Goal: Task Accomplishment & Management: Use online tool/utility

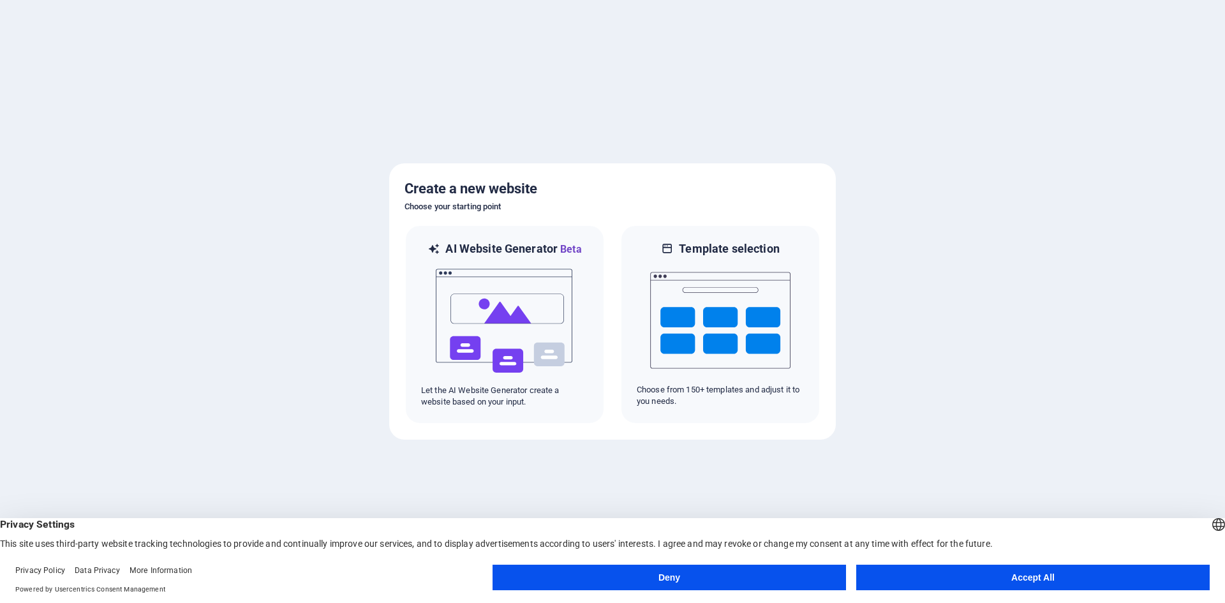
click at [959, 580] on button "Accept All" at bounding box center [1034, 578] width 354 height 26
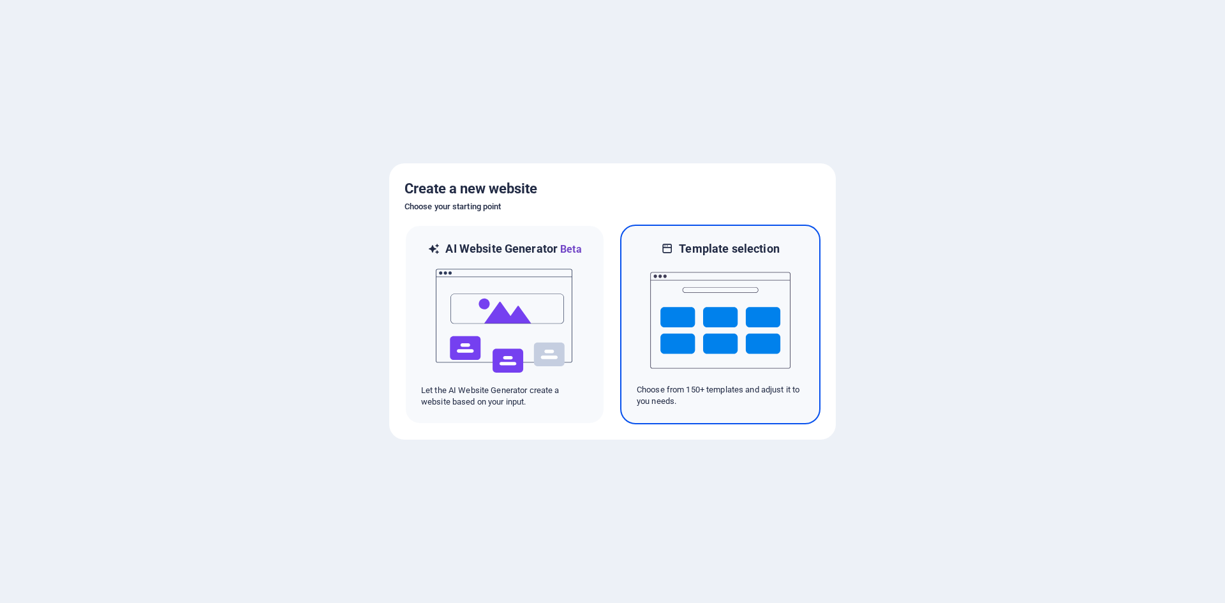
click at [675, 336] on img at bounding box center [720, 321] width 140 height 128
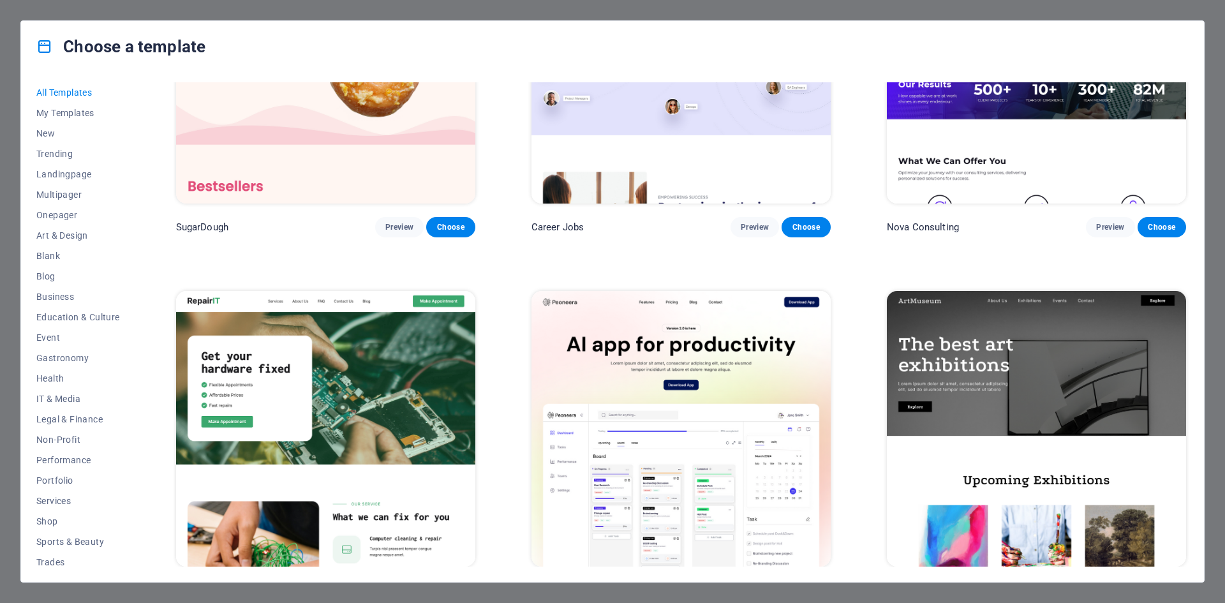
scroll to position [158, 0]
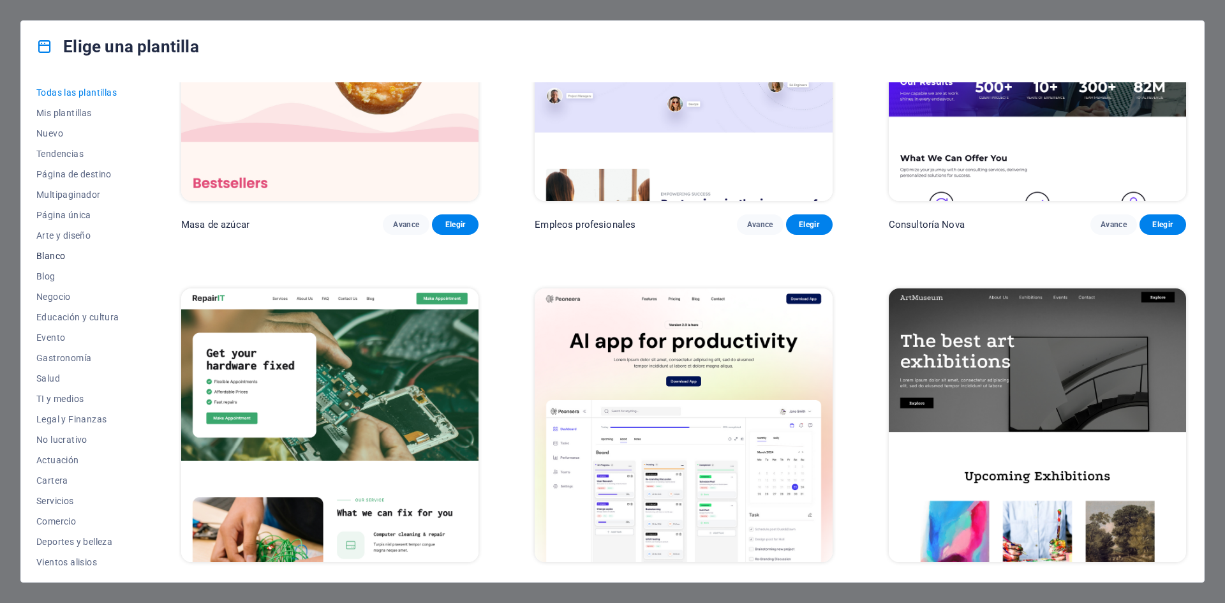
click at [48, 252] on font "Blanco" at bounding box center [50, 256] width 29 height 10
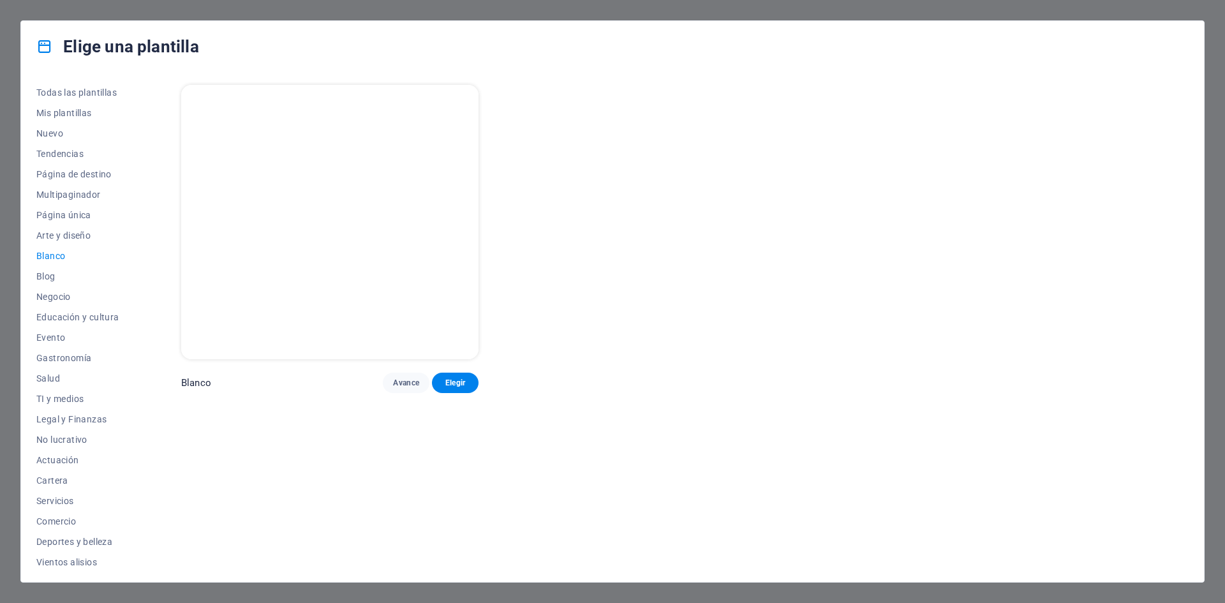
scroll to position [0, 0]
click at [72, 313] on font "Educación y cultura" at bounding box center [77, 317] width 83 height 10
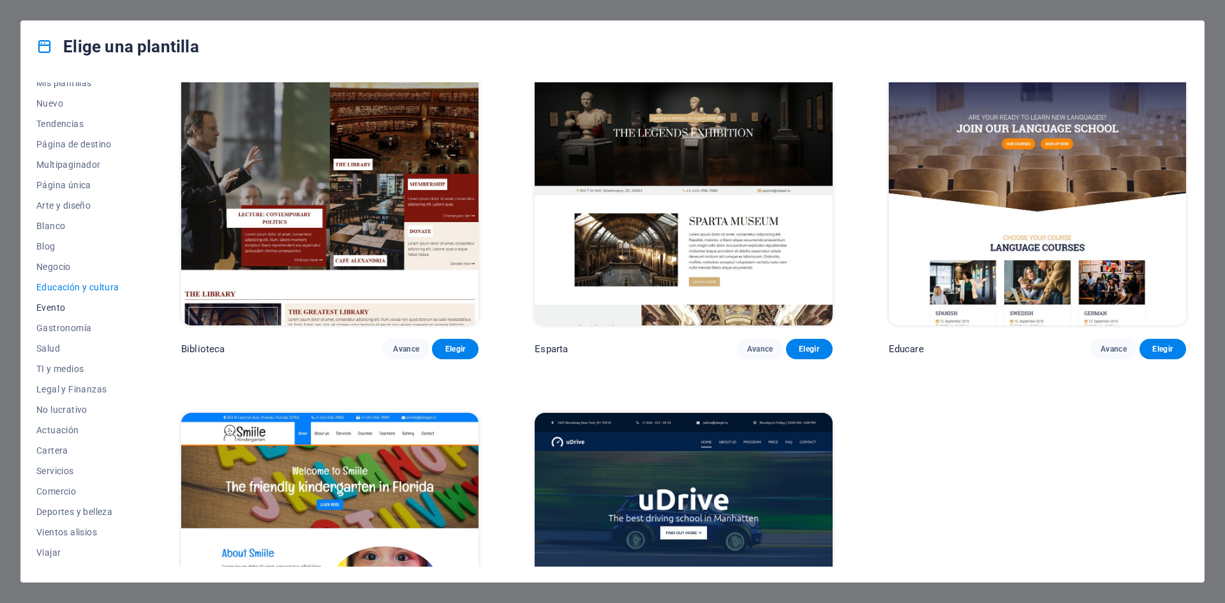
scroll to position [47, 0]
click at [67, 347] on font "TI y medios" at bounding box center [59, 352] width 47 height 10
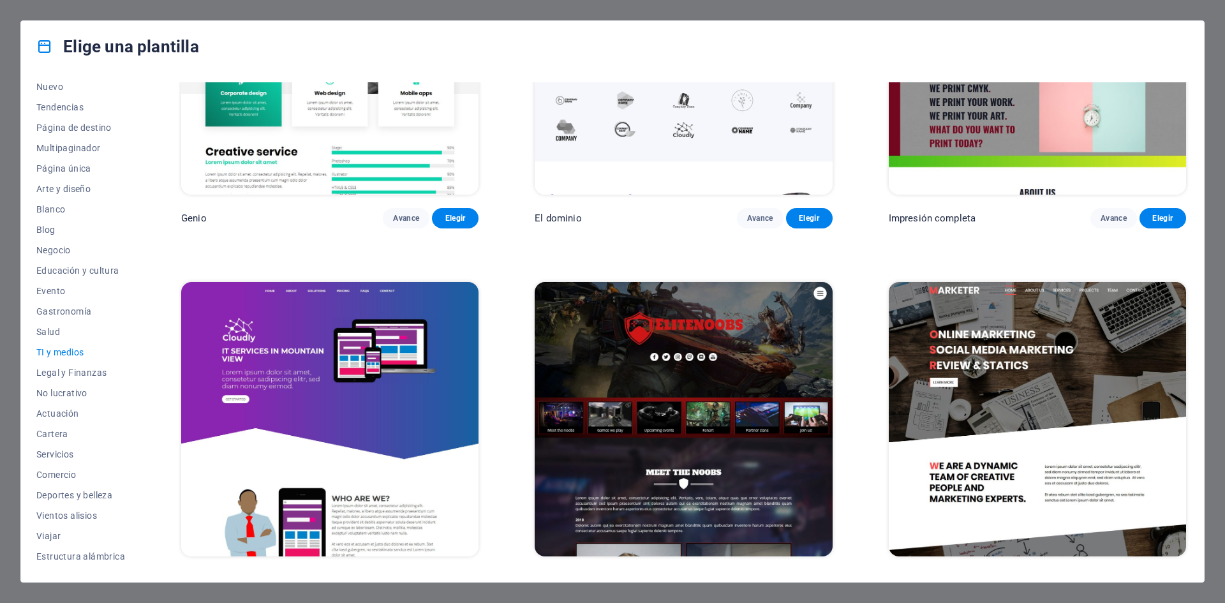
scroll to position [906, 0]
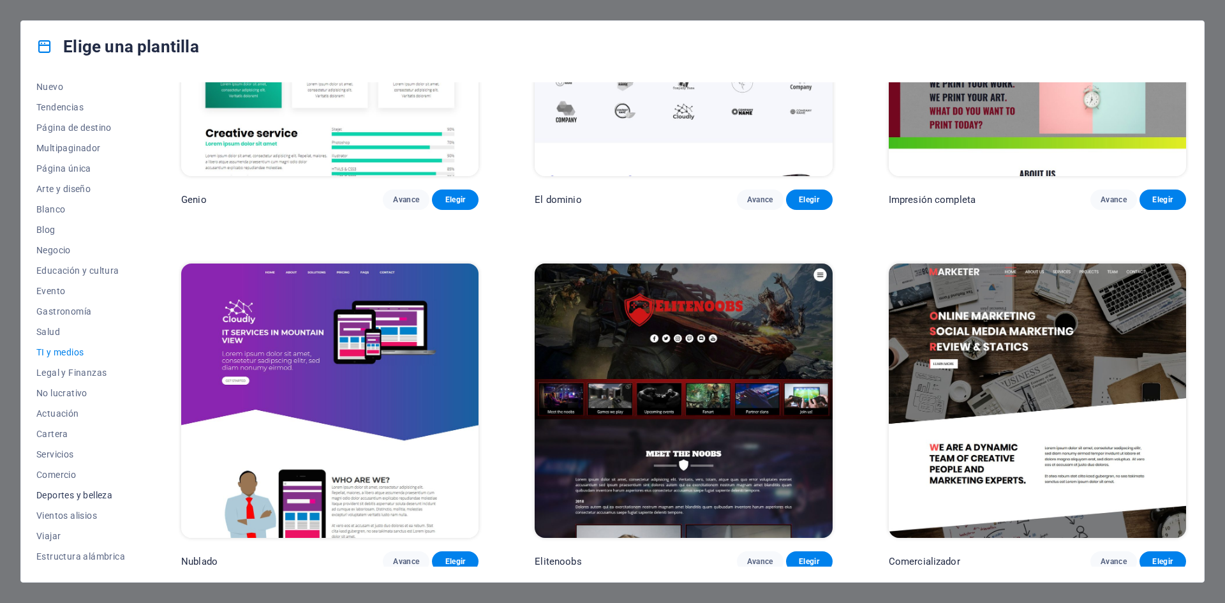
click at [94, 493] on font "Deportes y belleza" at bounding box center [74, 495] width 76 height 10
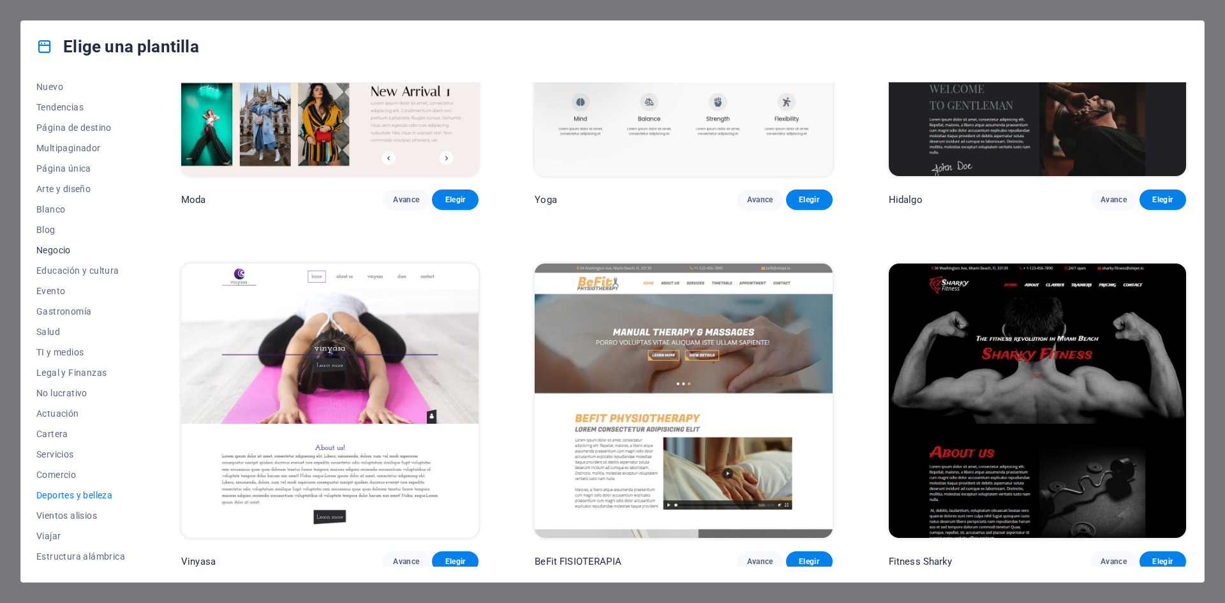
click at [57, 241] on button "Negocio" at bounding box center [80, 250] width 89 height 20
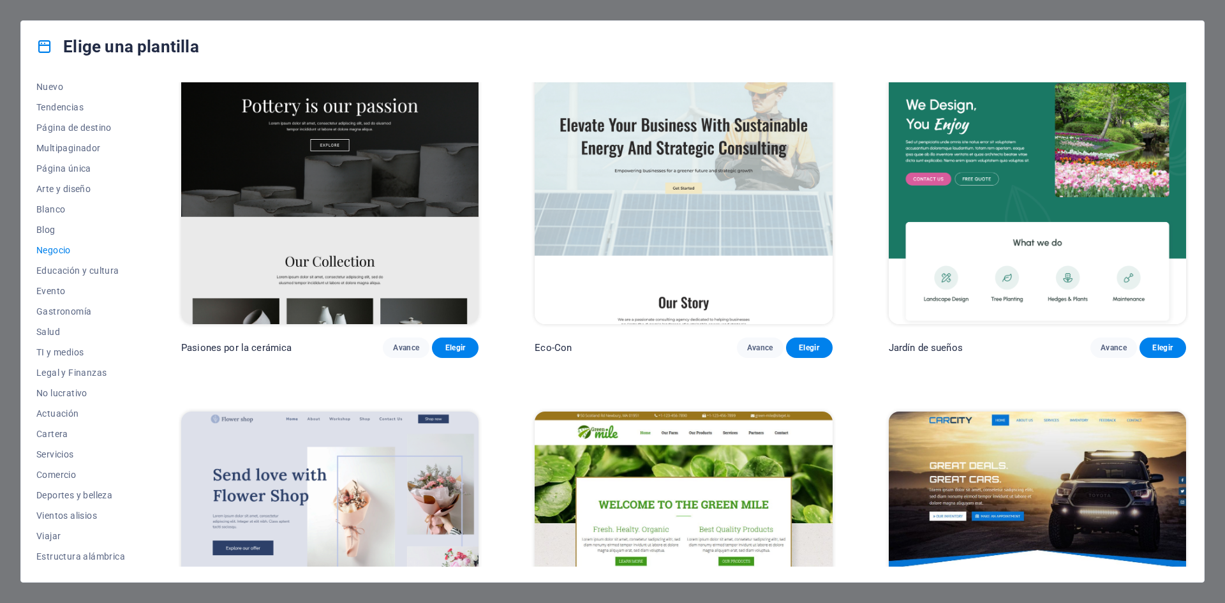
scroll to position [0, 0]
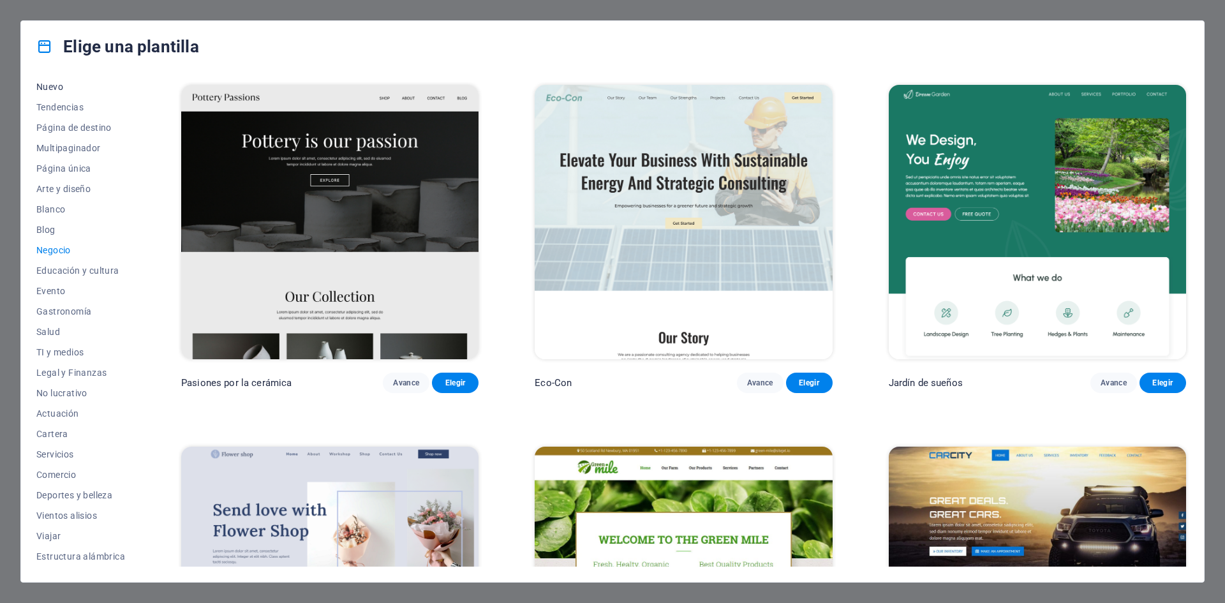
click at [52, 84] on font "Nuevo" at bounding box center [49, 87] width 27 height 10
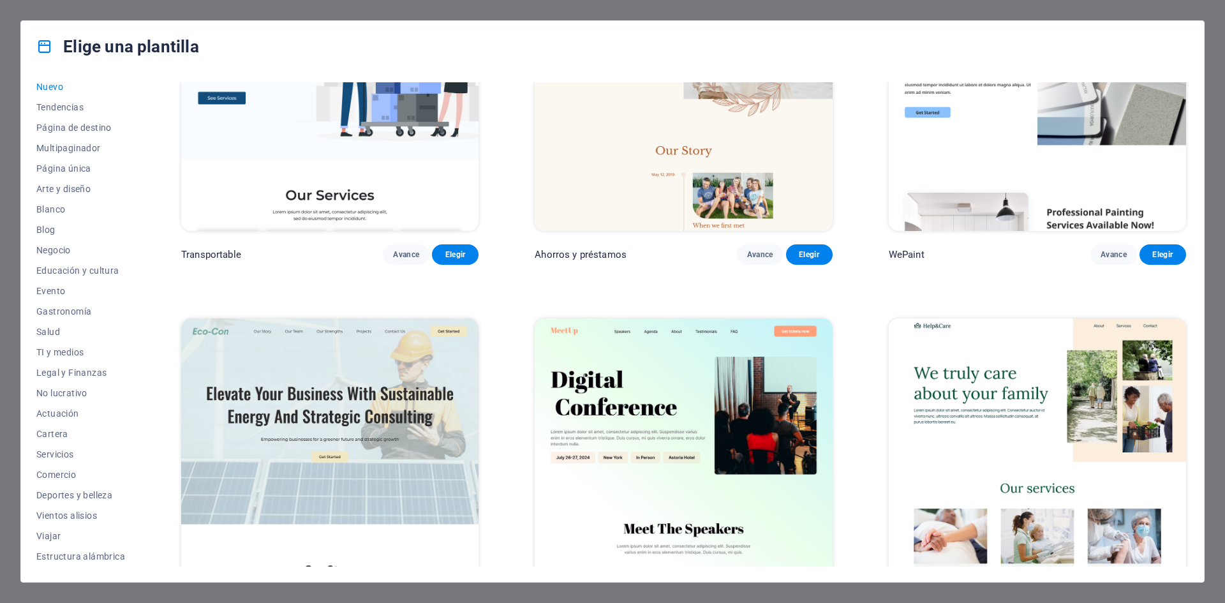
scroll to position [1553, 0]
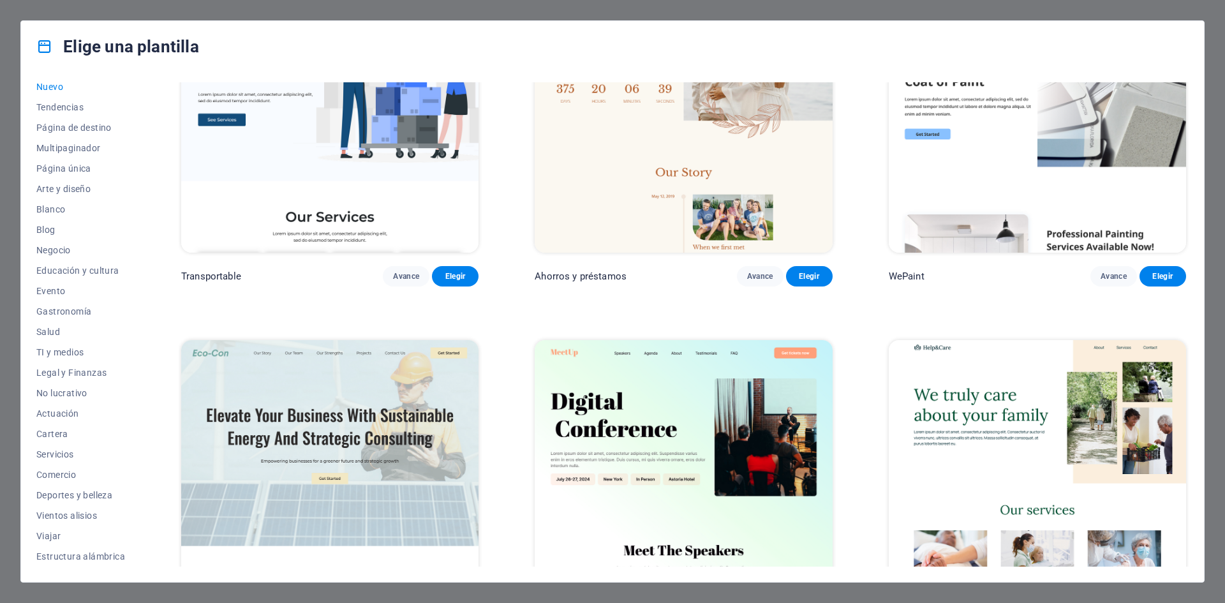
click at [121, 589] on div "Elige una plantilla Todas las plantillas Mis plantillas Nuevo Tendencias Página…" at bounding box center [612, 301] width 1225 height 603
drag, startPoint x: 121, startPoint y: 589, endPoint x: 115, endPoint y: 246, distance: 342.8
click at [115, 246] on div "Elige una plantilla Todas las plantillas Mis plantillas Nuevo Tendencias Página…" at bounding box center [612, 301] width 1225 height 603
click at [55, 106] on font "Tendencias" at bounding box center [59, 107] width 47 height 10
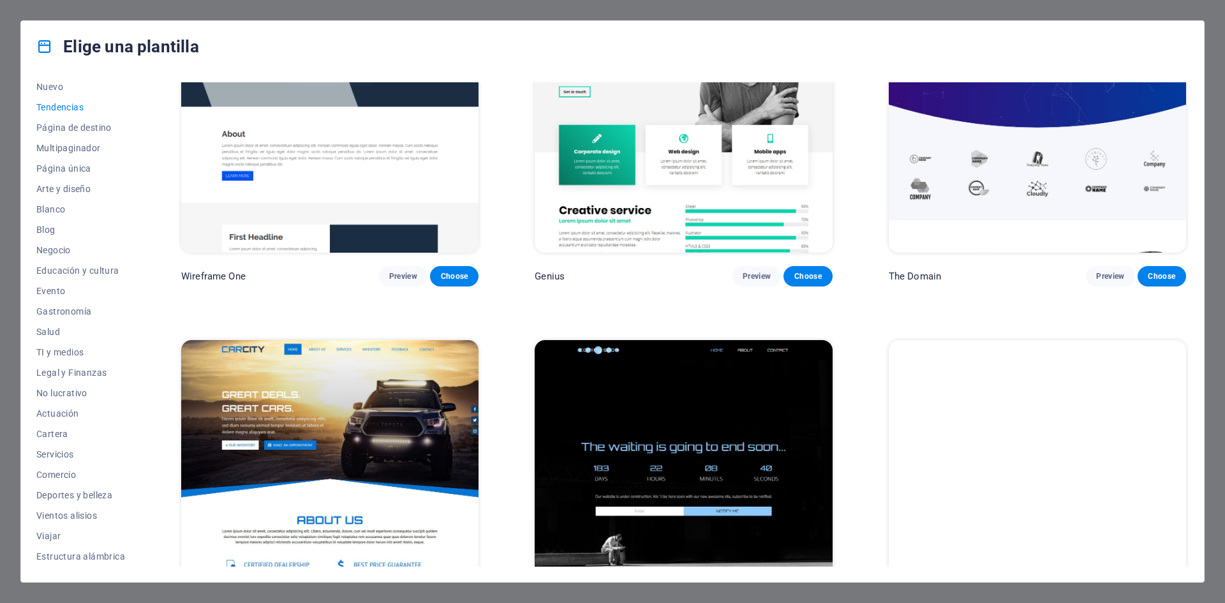
scroll to position [832, 0]
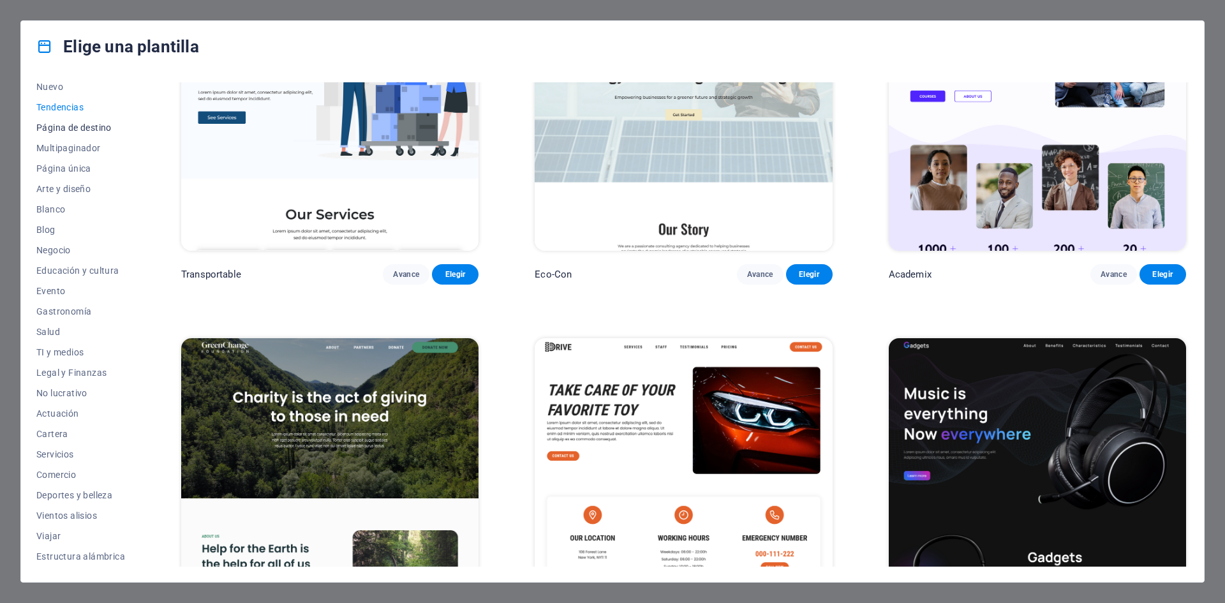
click at [57, 128] on font "Página de destino" at bounding box center [73, 128] width 75 height 10
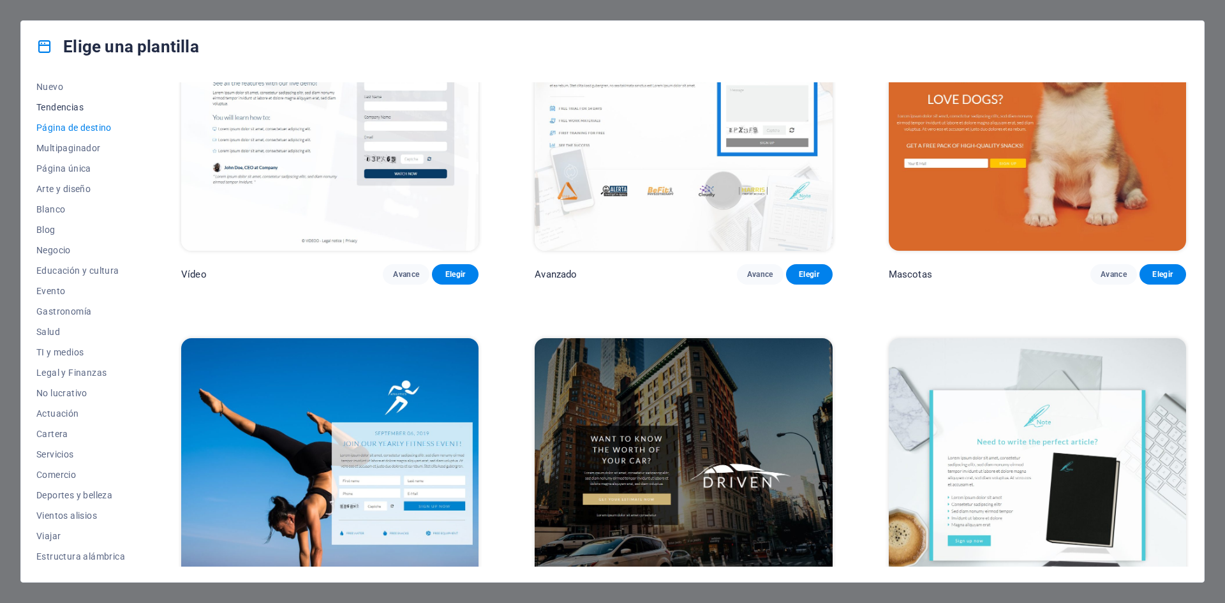
click at [61, 106] on font "Tendencias" at bounding box center [59, 107] width 47 height 10
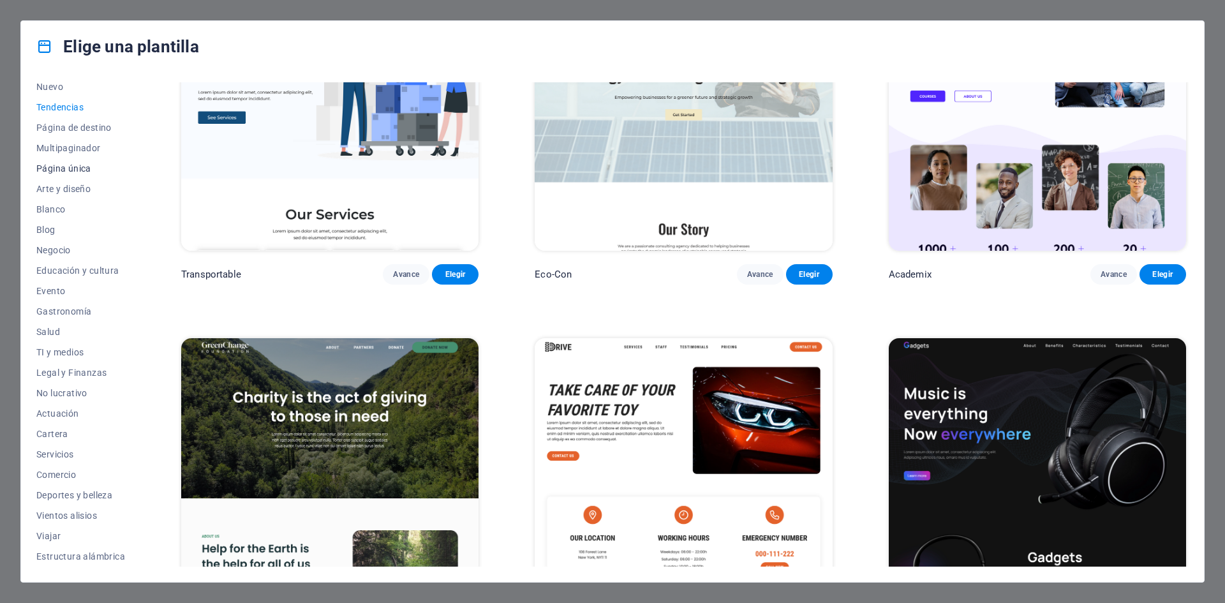
click at [60, 173] on font "Página única" at bounding box center [63, 168] width 55 height 10
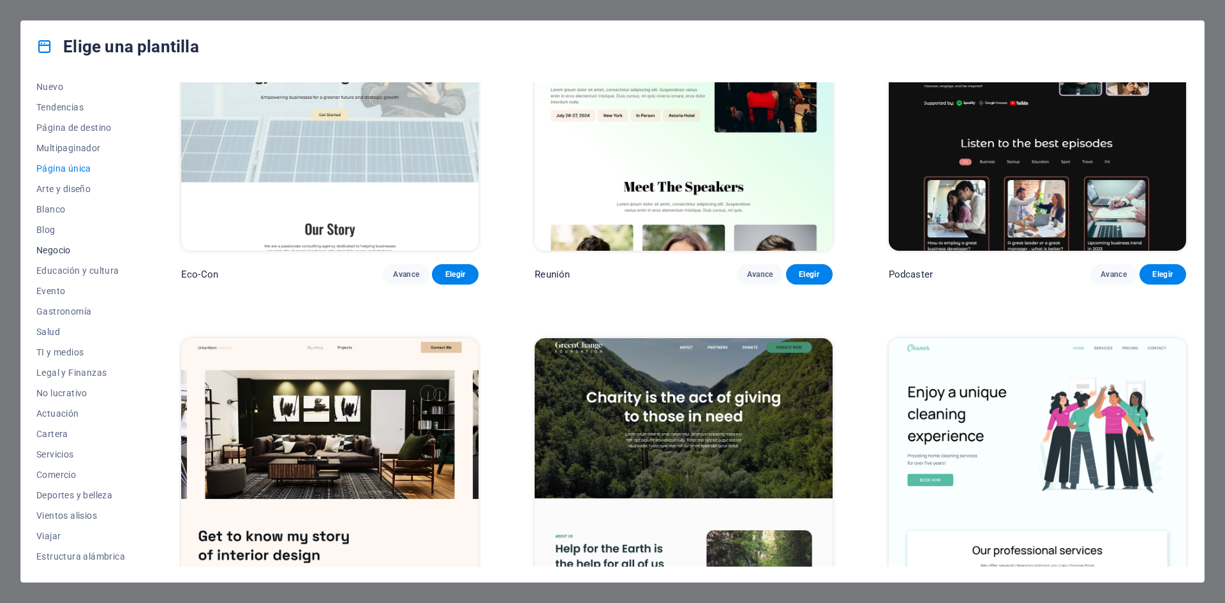
click at [63, 249] on font "Negocio" at bounding box center [53, 250] width 34 height 10
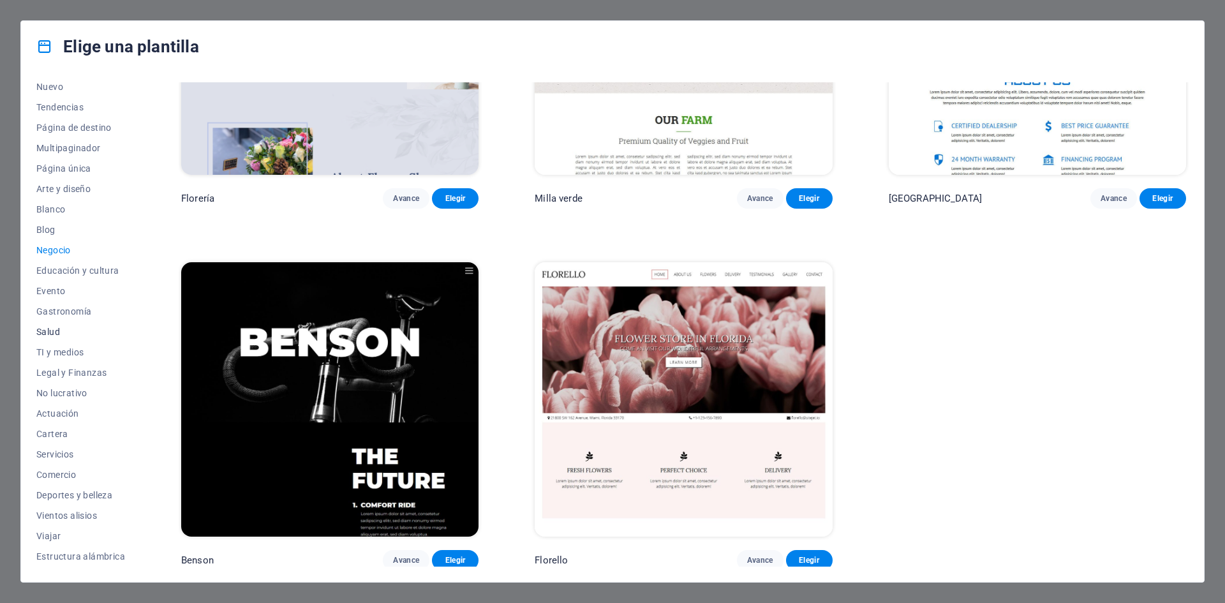
click at [52, 334] on font "Salud" at bounding box center [48, 332] width 24 height 10
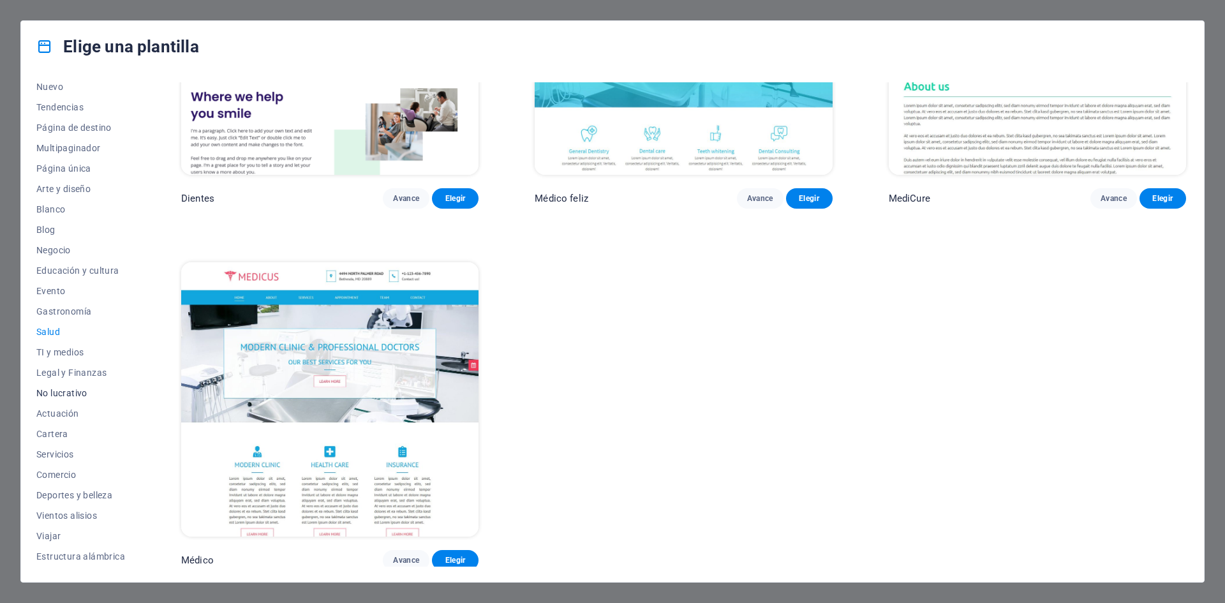
click at [57, 398] on font "No lucrativo" at bounding box center [61, 393] width 51 height 10
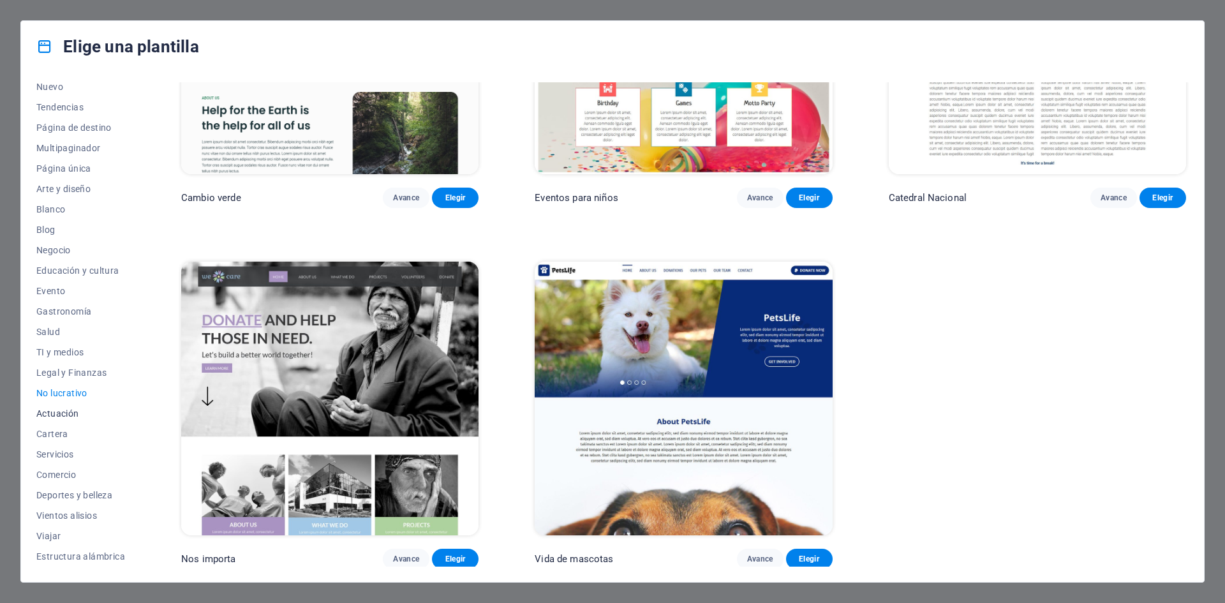
click at [53, 420] on button "Actuación" at bounding box center [80, 413] width 89 height 20
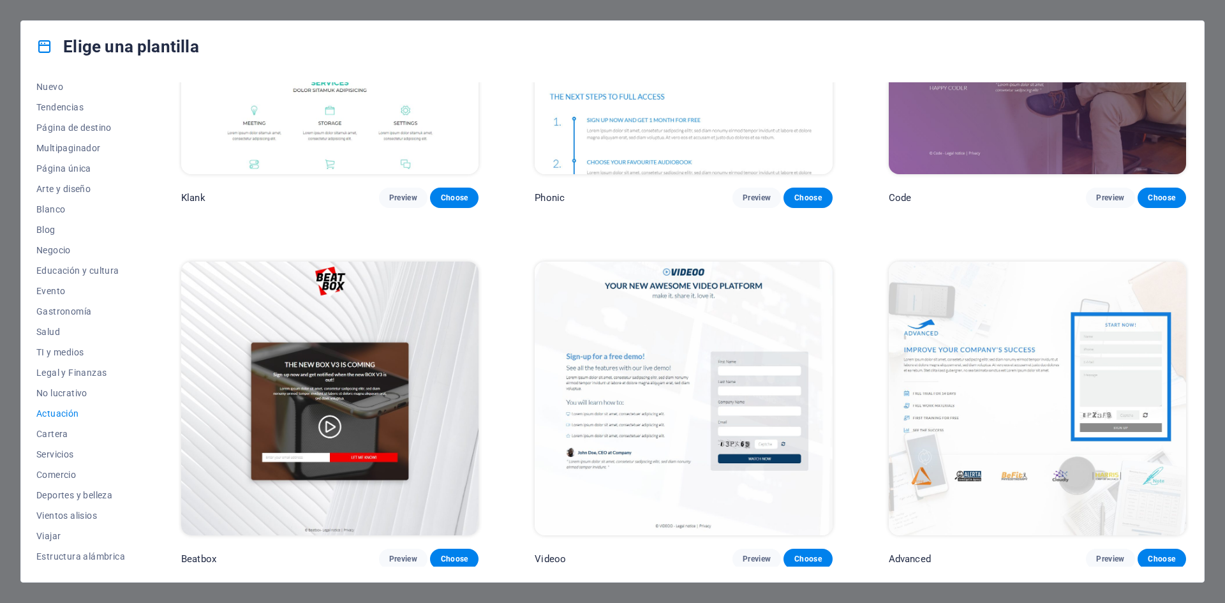
scroll to position [832, 0]
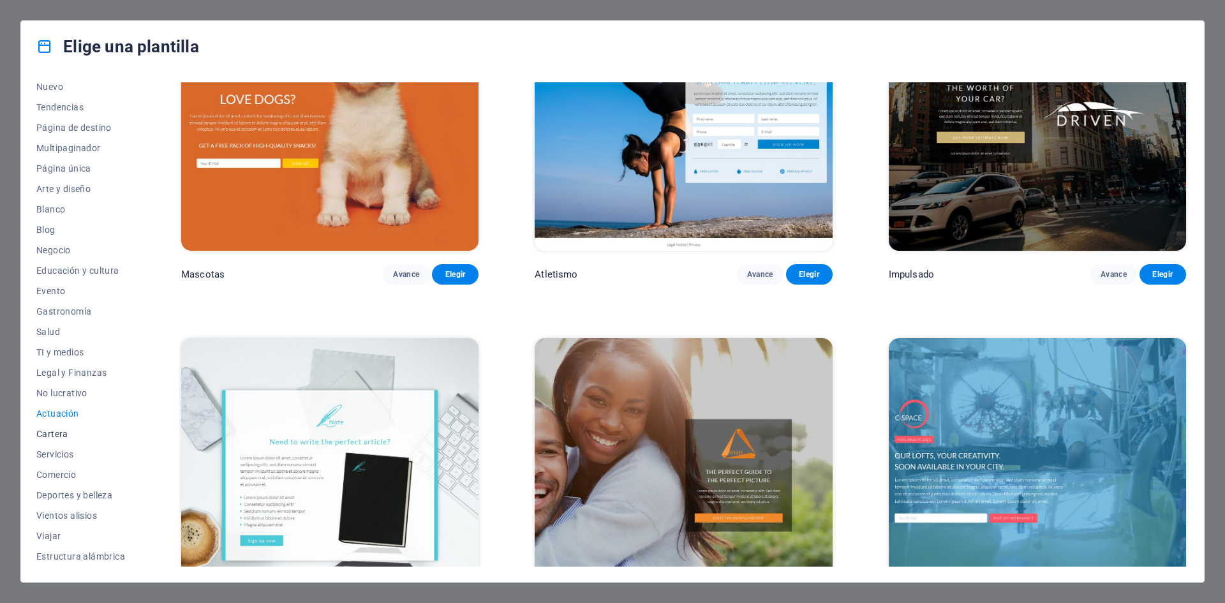
click at [52, 437] on font "Cartera" at bounding box center [52, 434] width 32 height 10
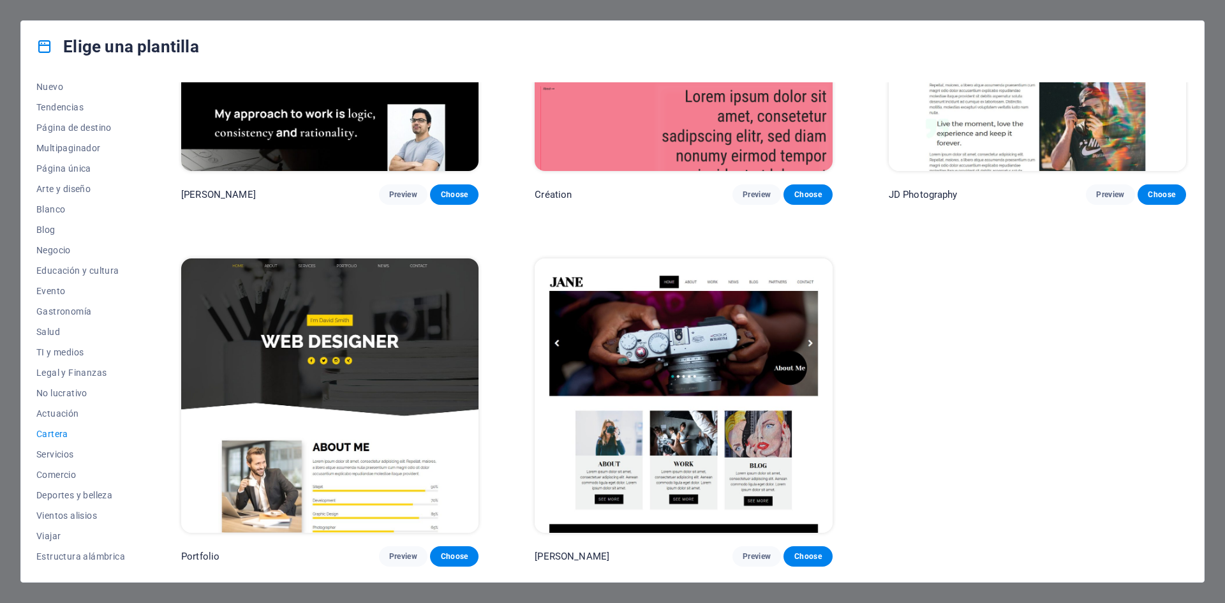
scroll to position [546, 0]
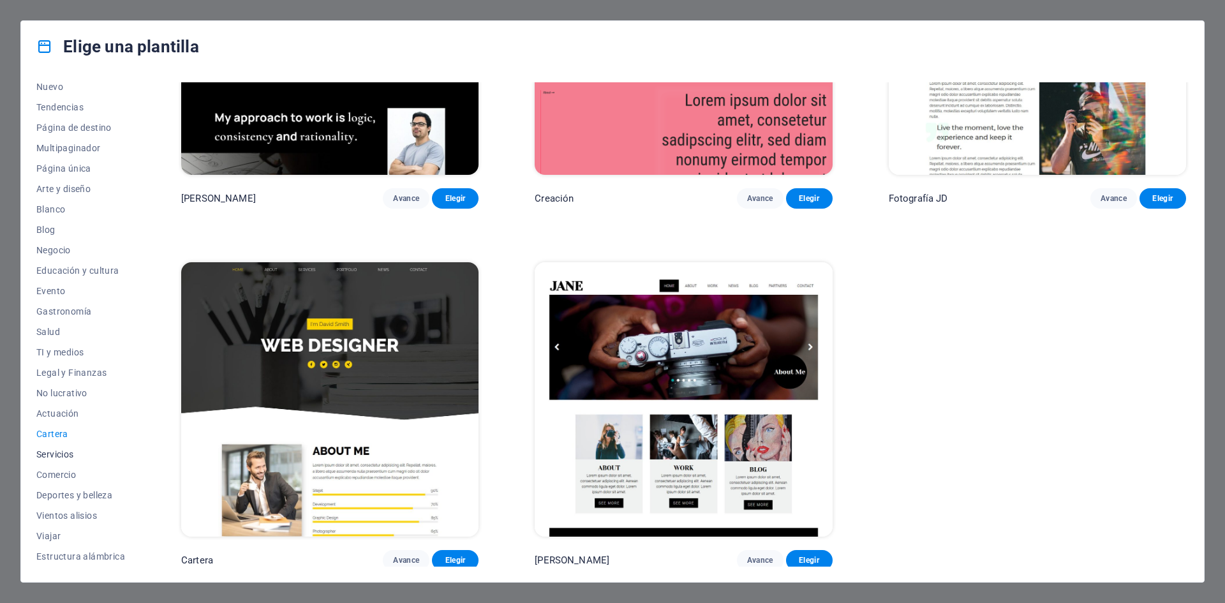
click at [61, 451] on font "Servicios" at bounding box center [55, 454] width 38 height 10
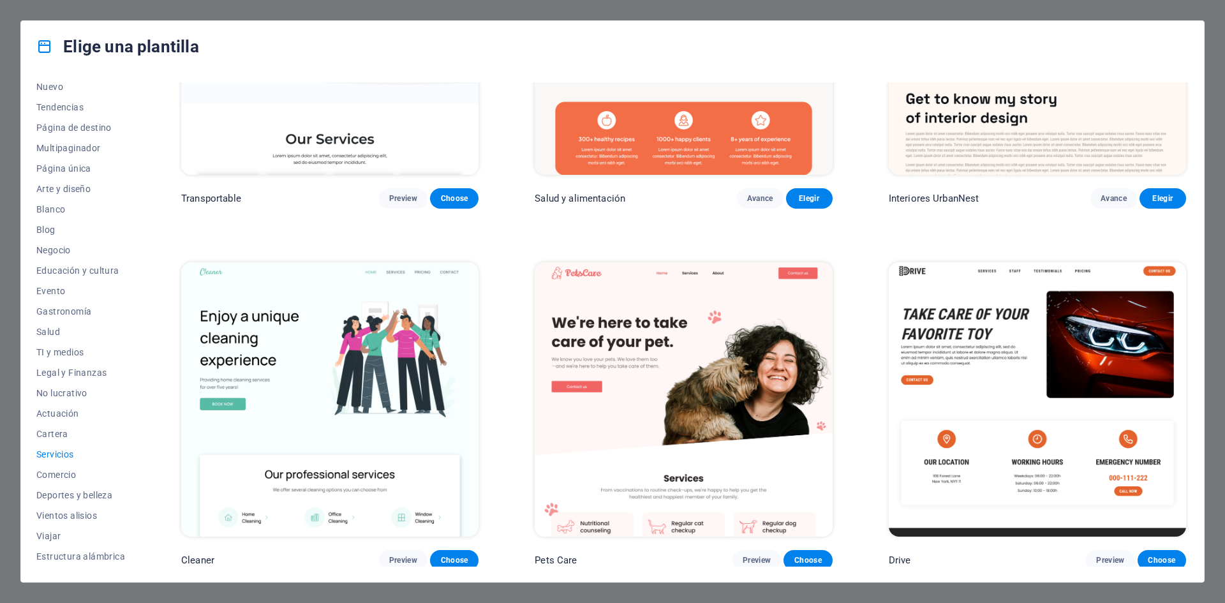
scroll to position [832, 0]
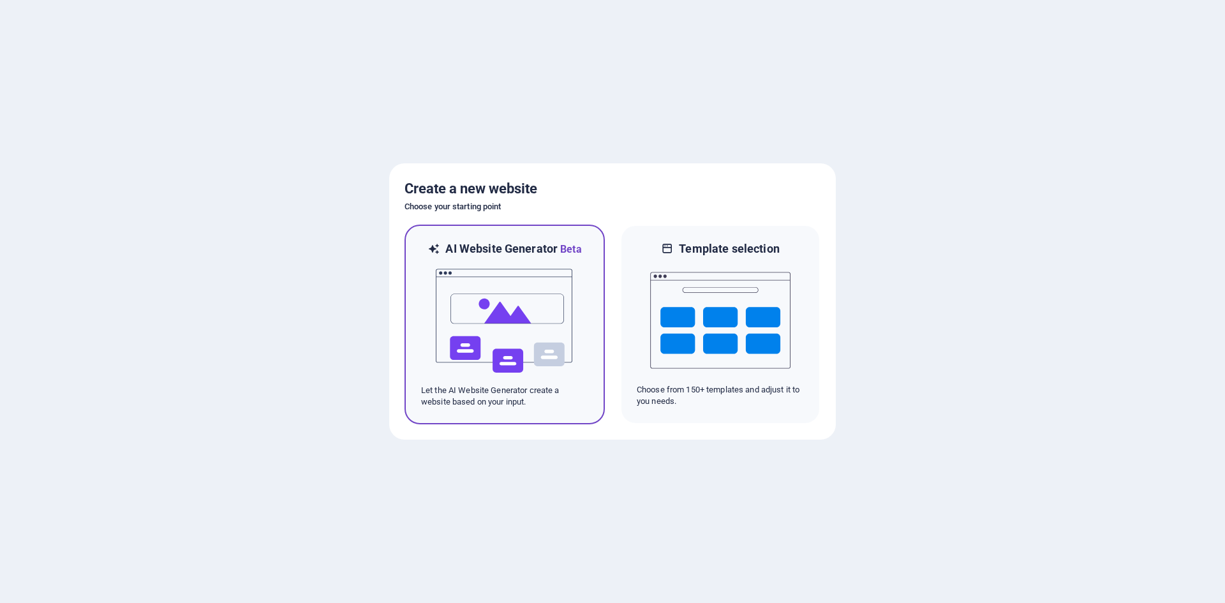
click at [513, 329] on img at bounding box center [505, 321] width 140 height 128
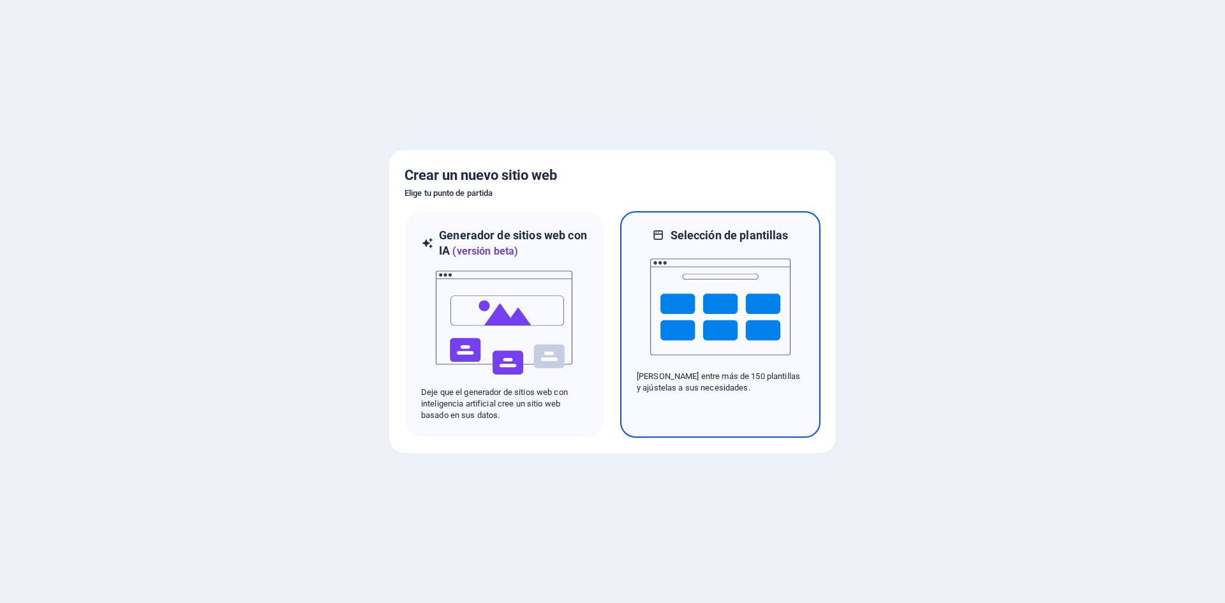
click at [771, 310] on img at bounding box center [720, 307] width 140 height 128
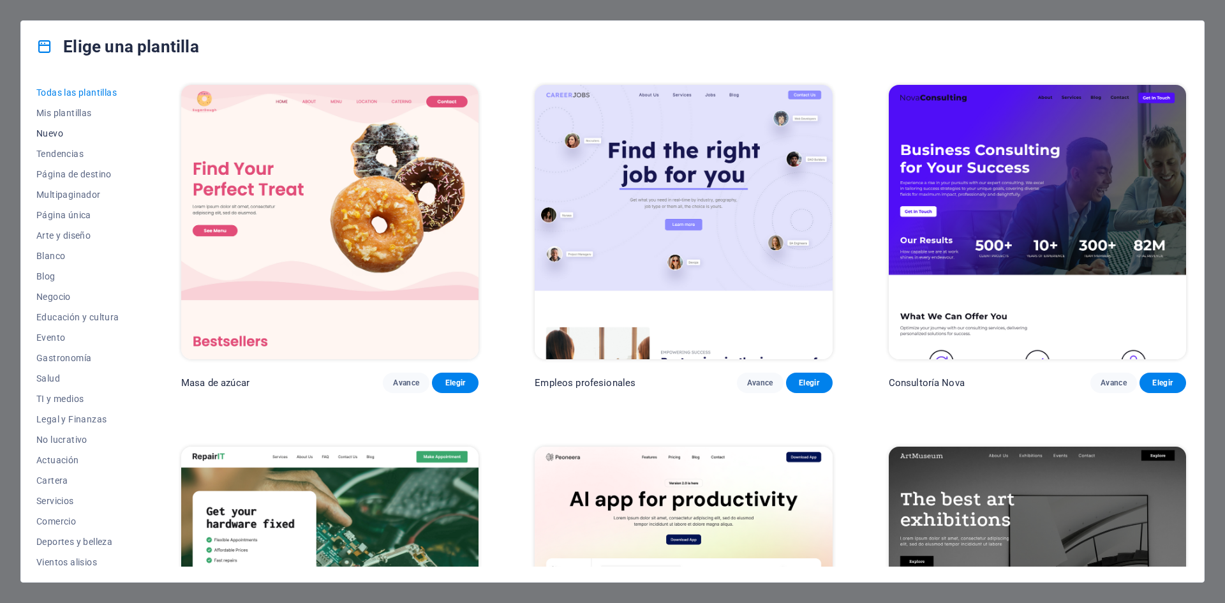
click at [58, 130] on font "Nuevo" at bounding box center [49, 133] width 27 height 10
click at [96, 176] on font "Página de destino" at bounding box center [73, 174] width 75 height 10
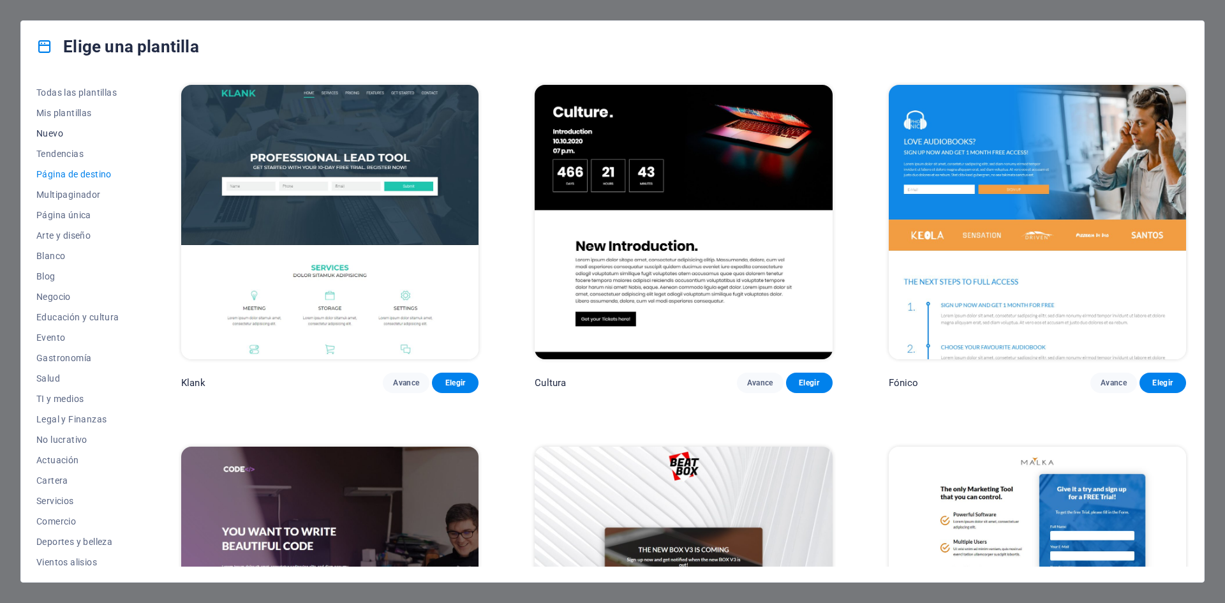
click at [56, 135] on font "Nuevo" at bounding box center [49, 133] width 27 height 10
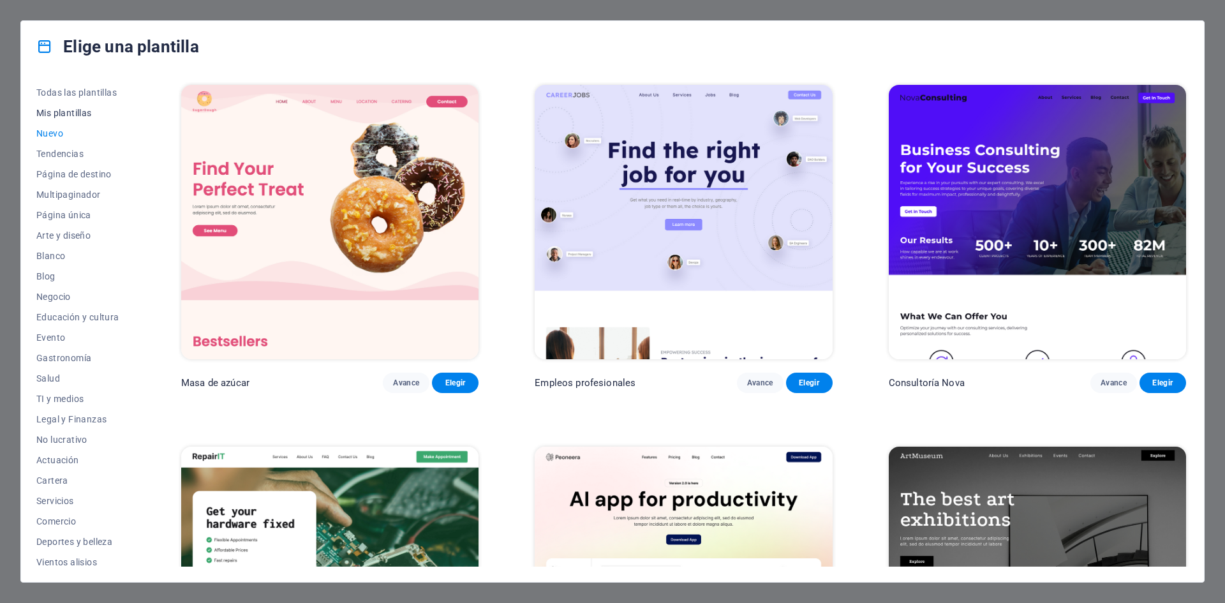
click at [75, 117] on font "Mis plantillas" at bounding box center [64, 113] width 56 height 10
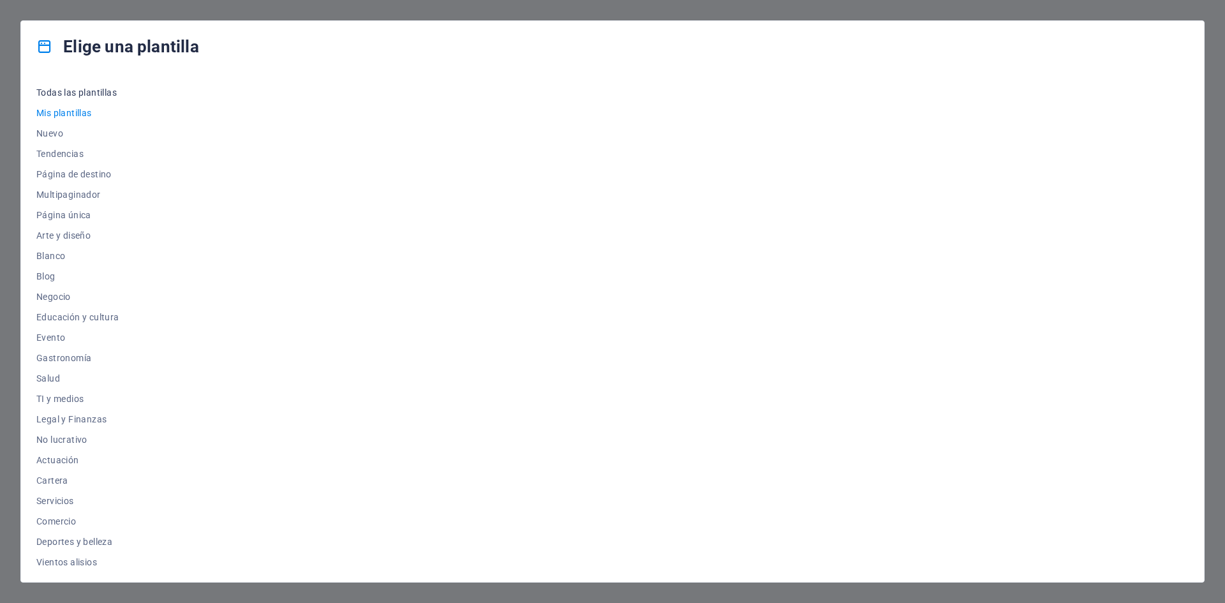
click at [79, 93] on font "Todas las plantillas" at bounding box center [76, 92] width 80 height 10
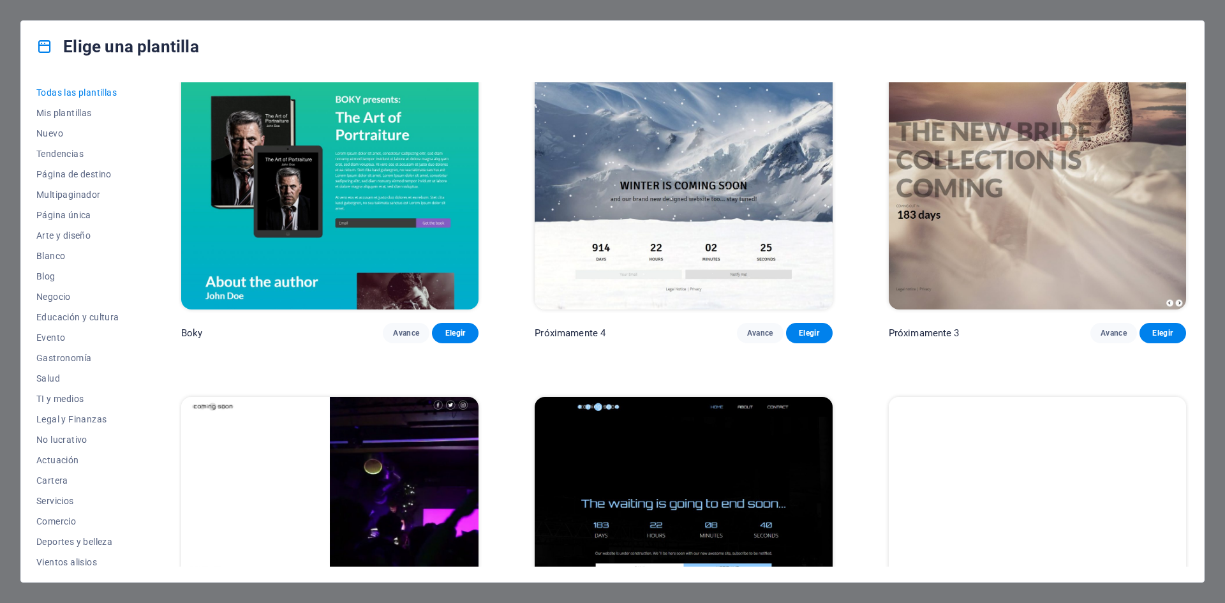
scroll to position [20730, 0]
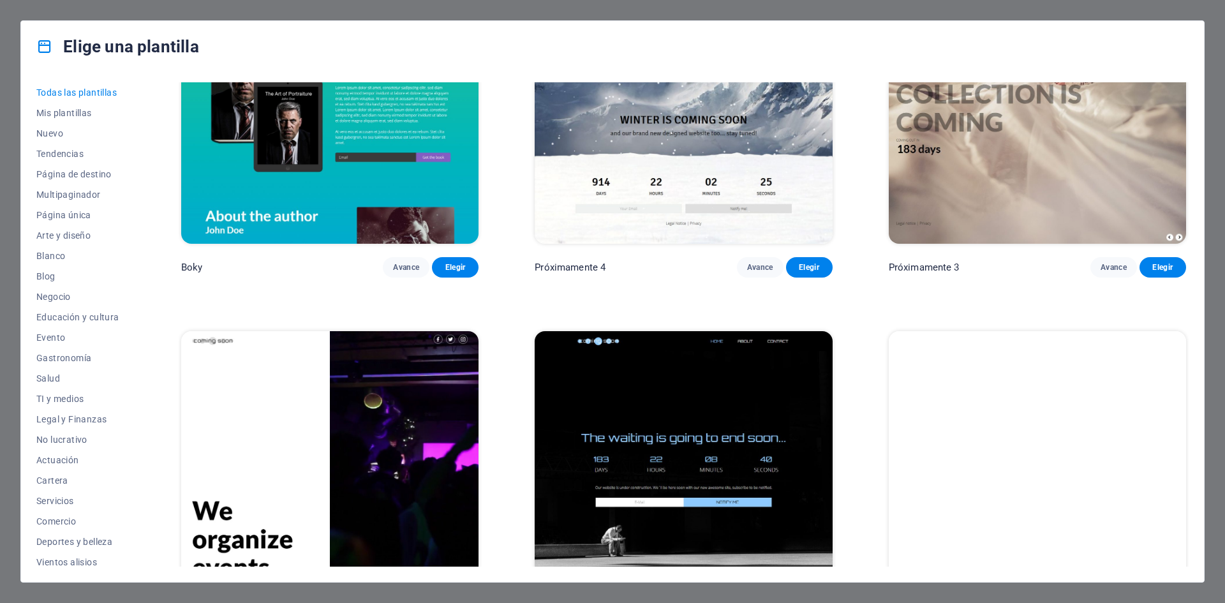
click at [1047, 393] on img at bounding box center [1037, 468] width 297 height 274
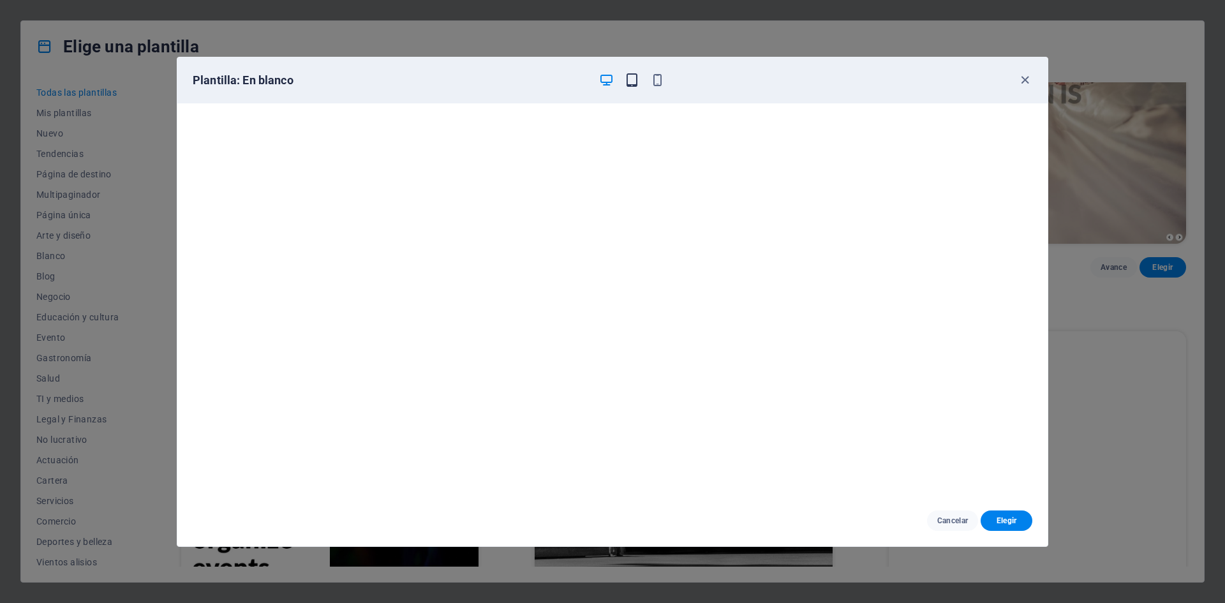
click at [626, 83] on icon "button" at bounding box center [632, 80] width 15 height 15
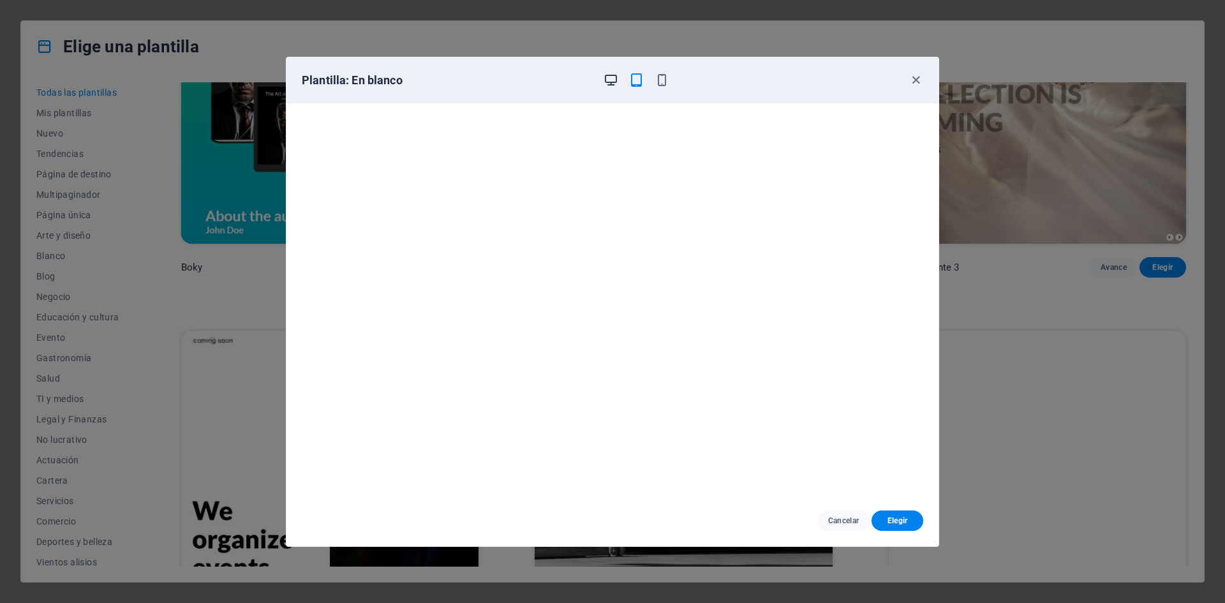
click at [611, 80] on icon "button" at bounding box center [611, 80] width 15 height 15
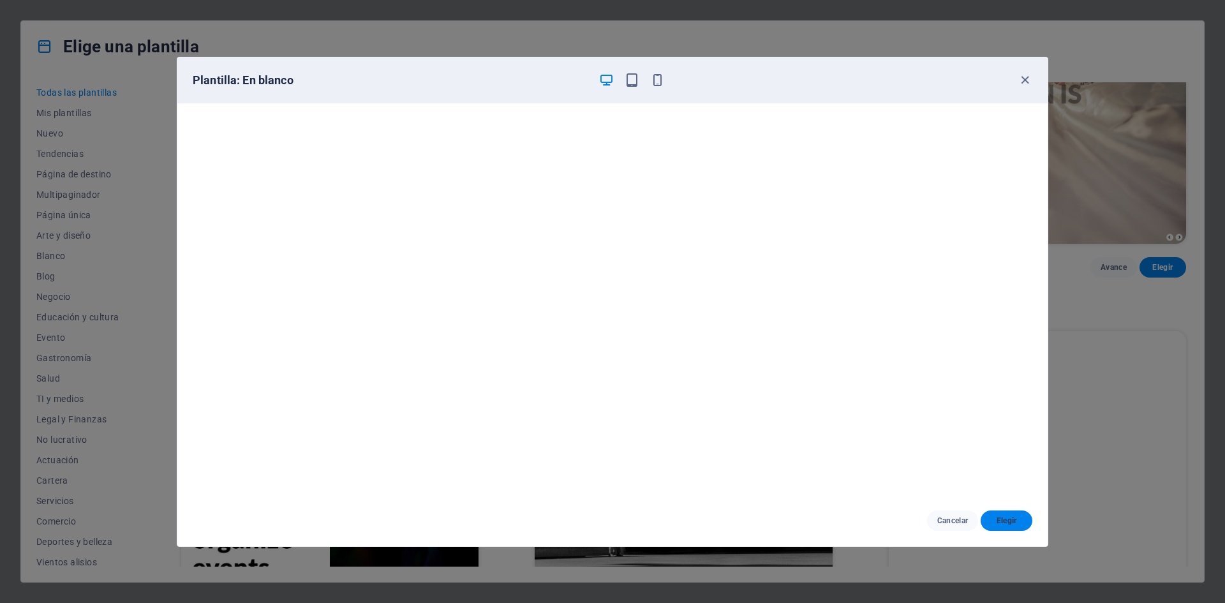
click at [991, 524] on span "Elegir" at bounding box center [1006, 521] width 31 height 10
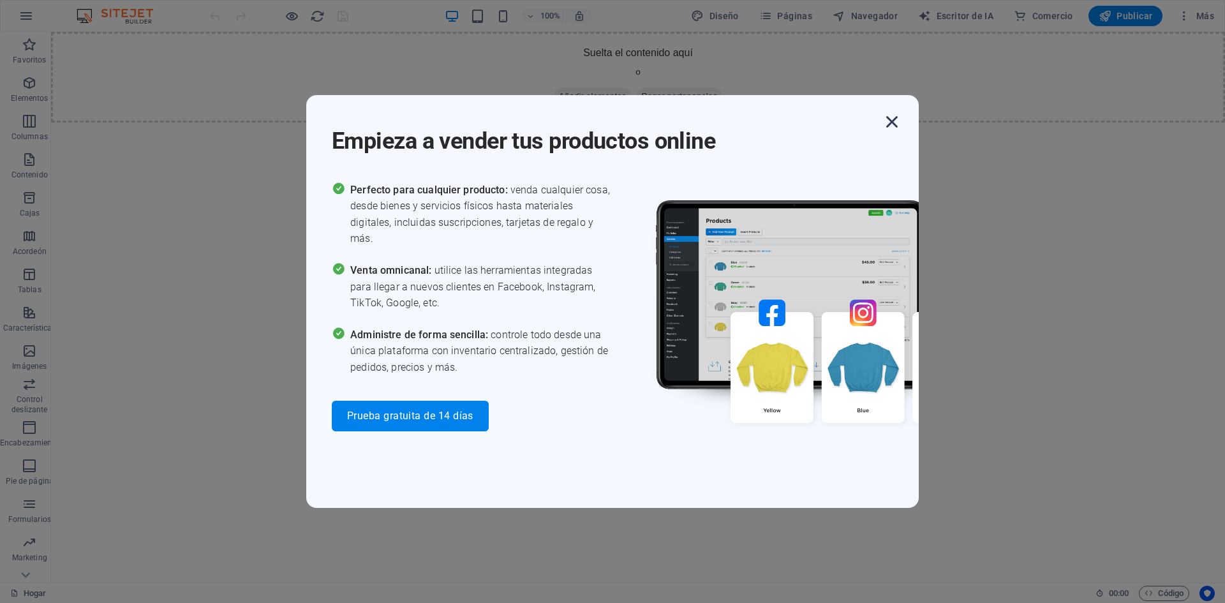
click at [893, 123] on icon "button" at bounding box center [892, 121] width 23 height 23
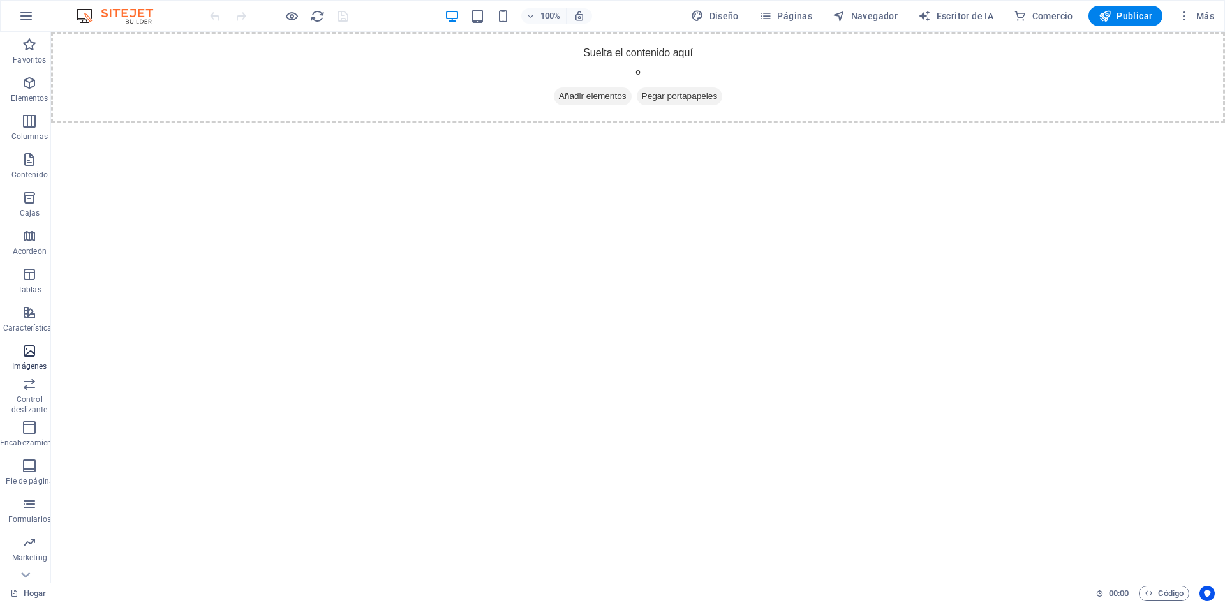
click at [36, 357] on icon "button" at bounding box center [29, 350] width 15 height 15
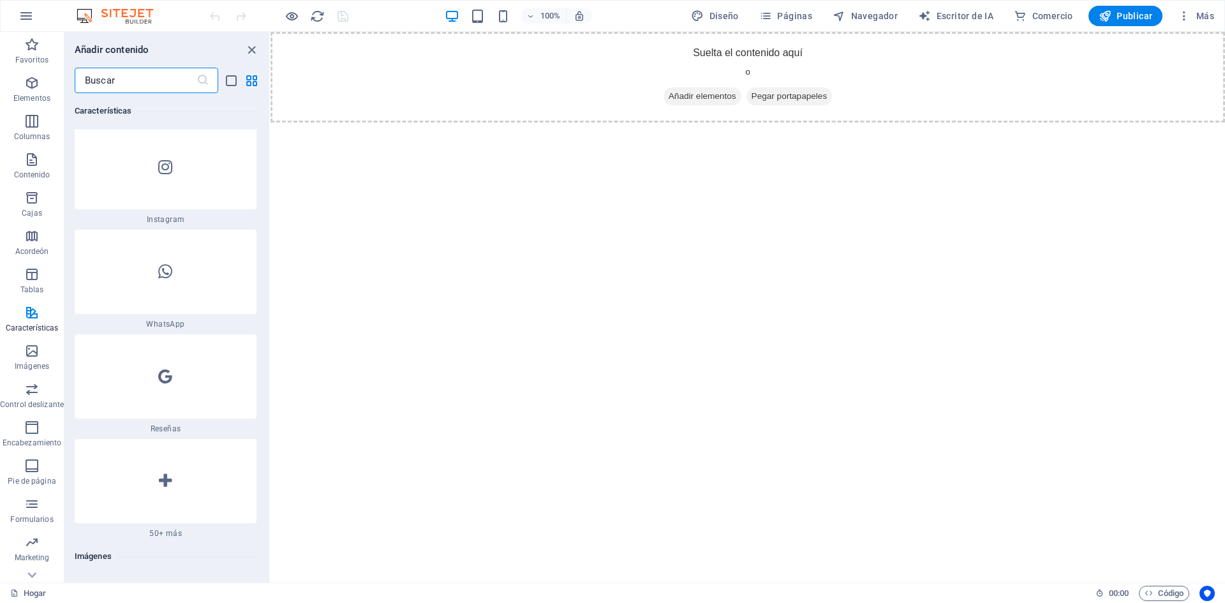
scroll to position [12547, 0]
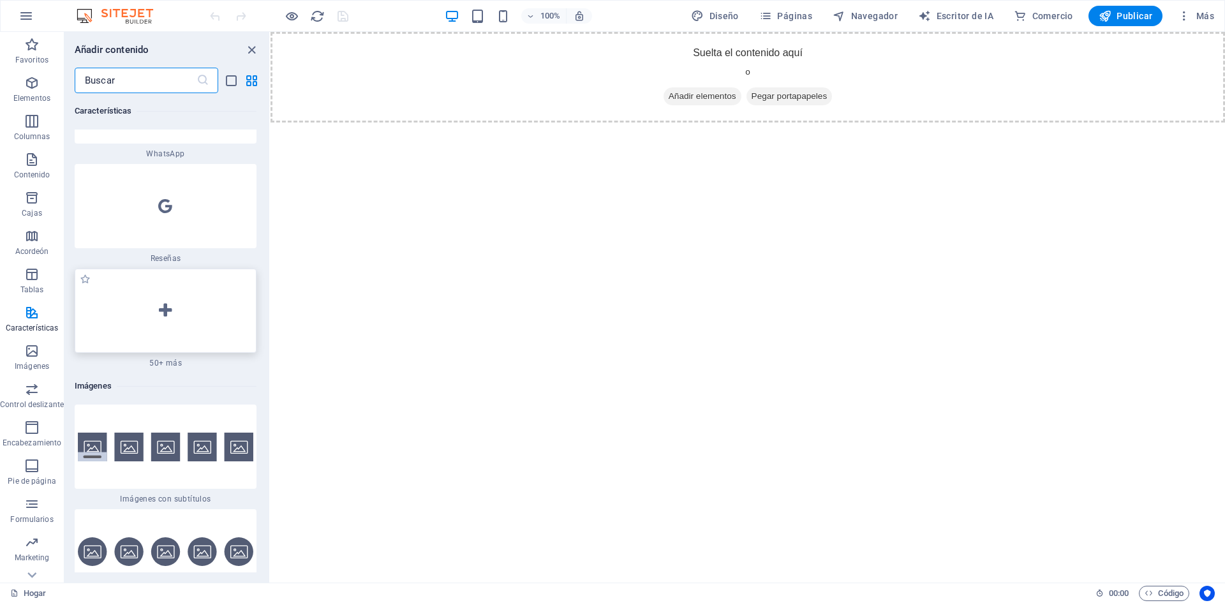
click at [169, 303] on icon at bounding box center [165, 311] width 13 height 17
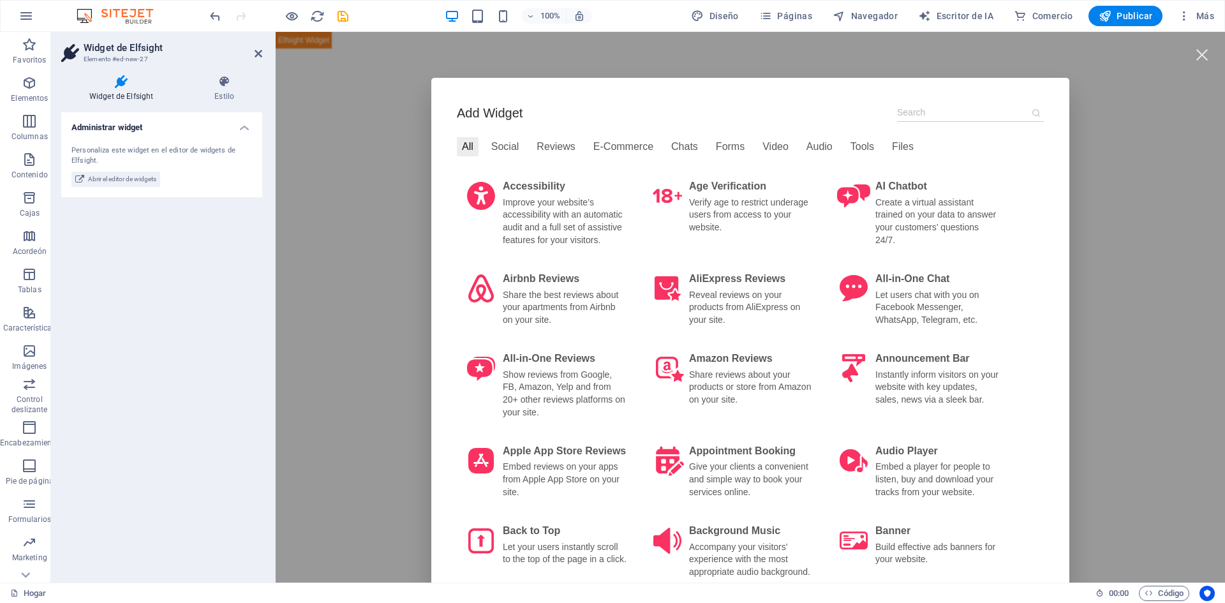
click at [264, 53] on aside "Widget de Elfsight Elemento #ed-new-27 Widget de Elfsight Estilo Administrar wi…" at bounding box center [163, 307] width 225 height 551
click at [256, 52] on icon at bounding box center [259, 54] width 8 height 10
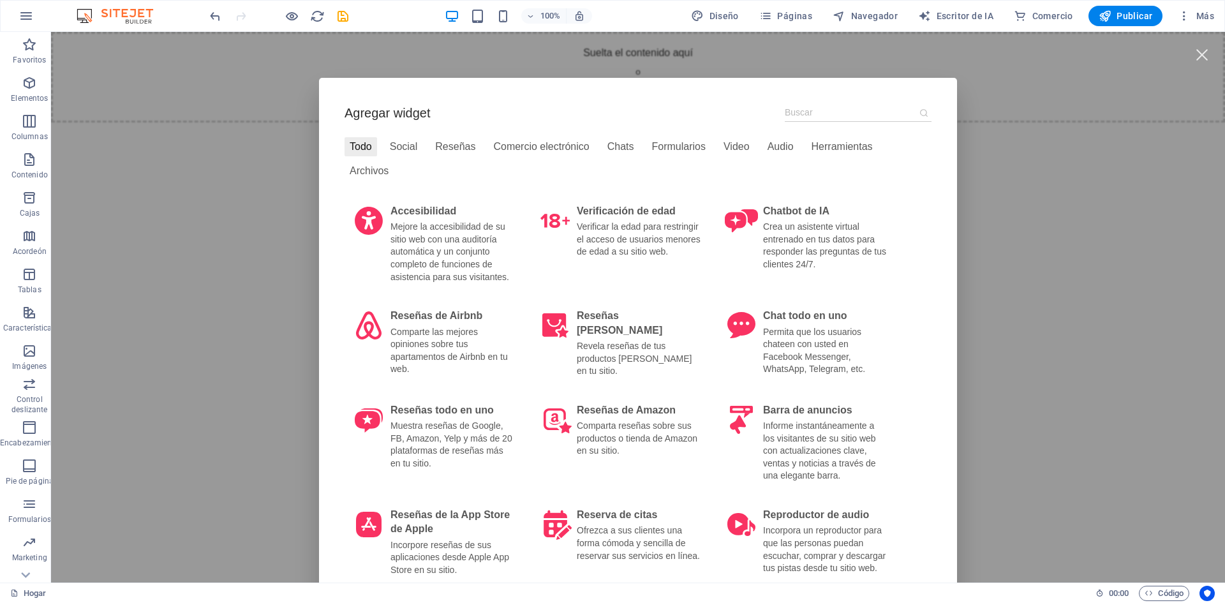
click at [251, 209] on div "Agregar widget Todo Social Reseñas Comercio electrónico Chats Formularios Video…" at bounding box center [638, 307] width 1174 height 551
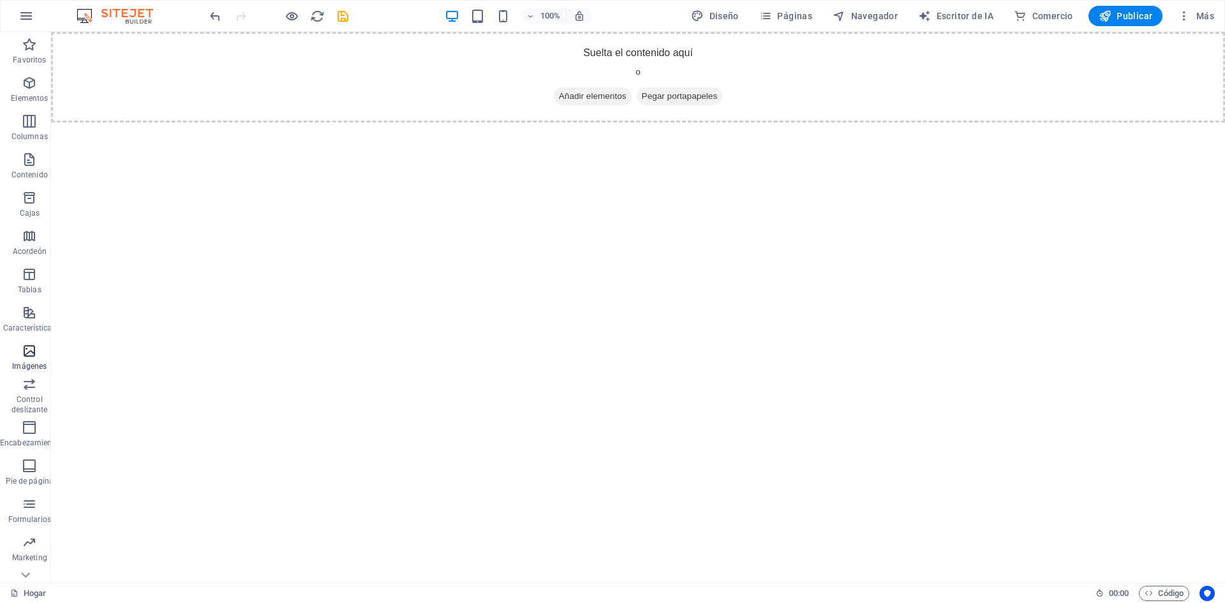
click at [34, 361] on p "Imágenes" at bounding box center [29, 366] width 34 height 10
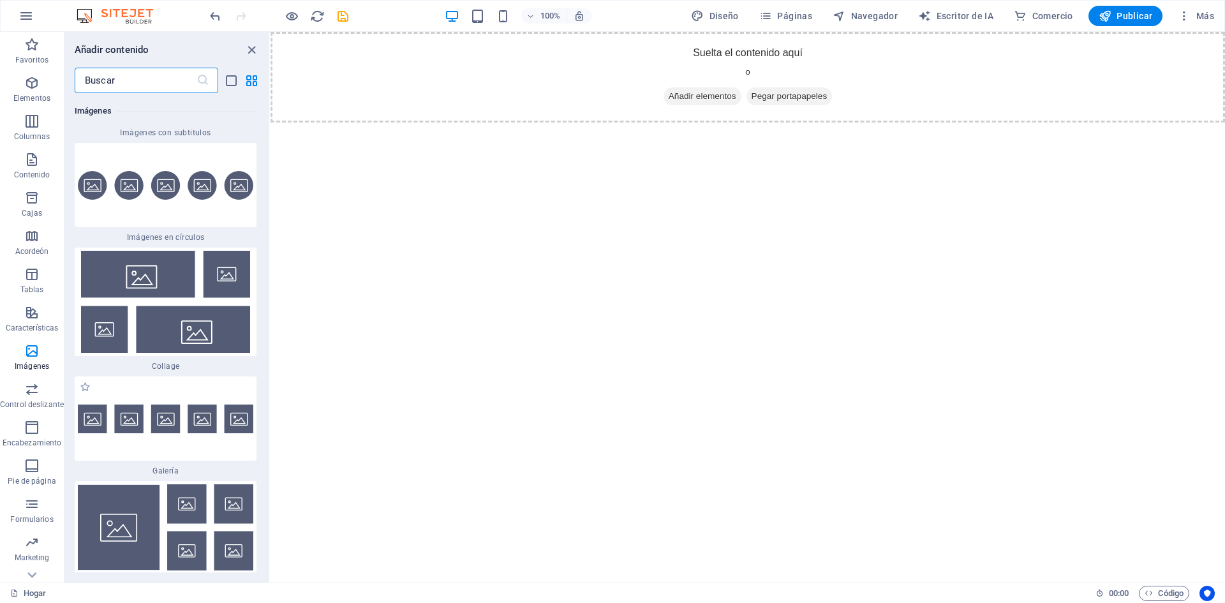
scroll to position [12997, 0]
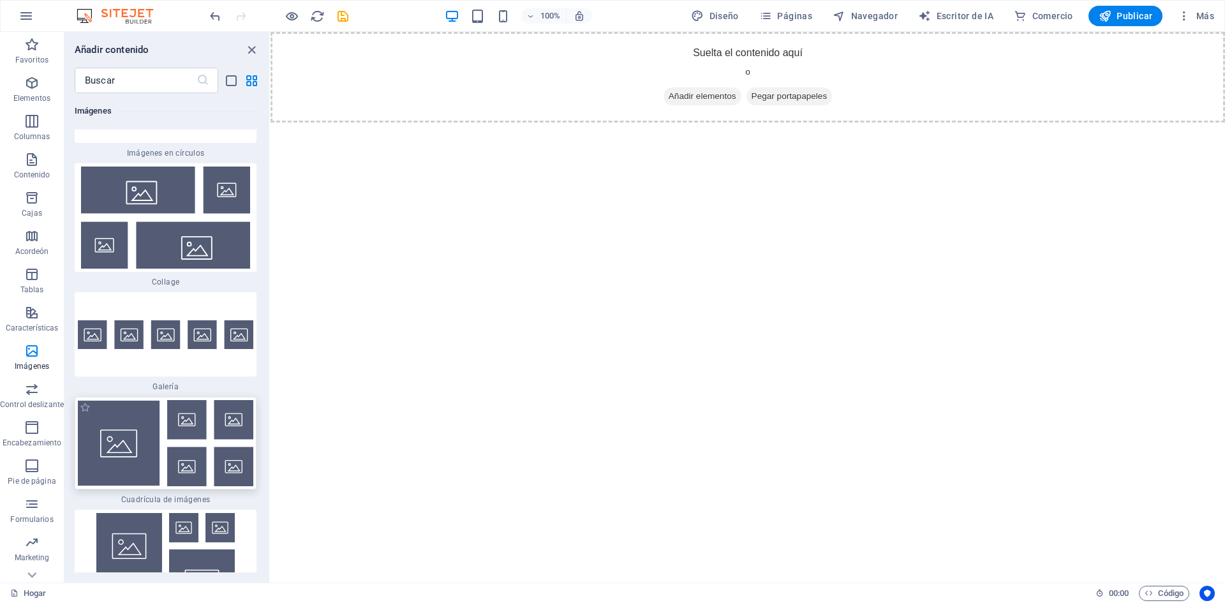
click at [111, 400] on img at bounding box center [166, 443] width 176 height 86
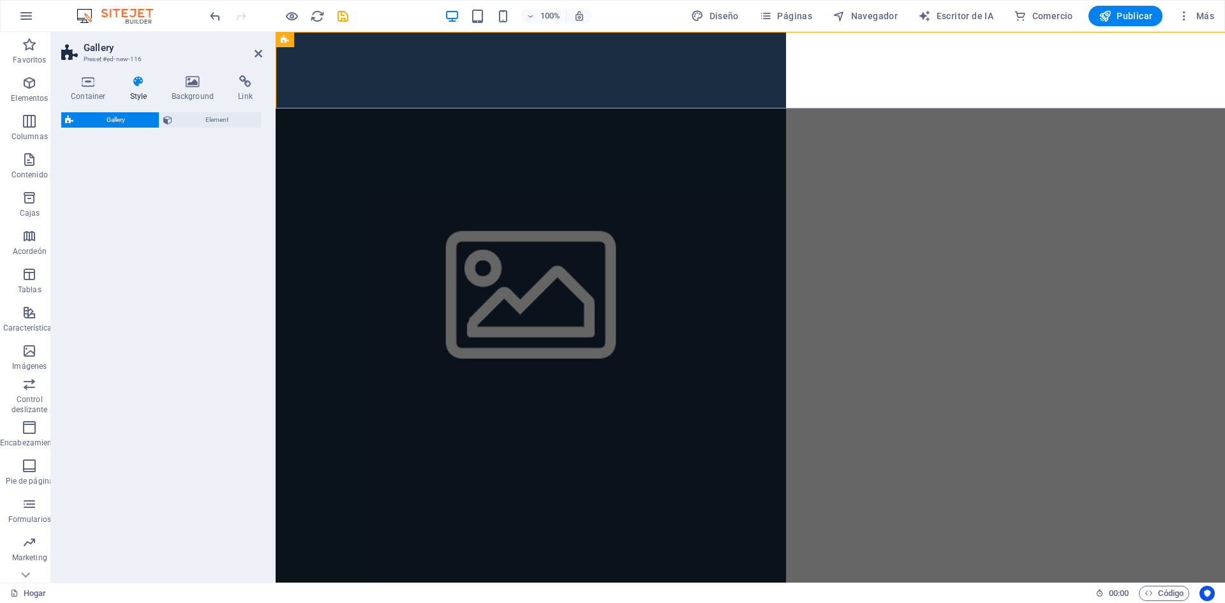
select select "rem"
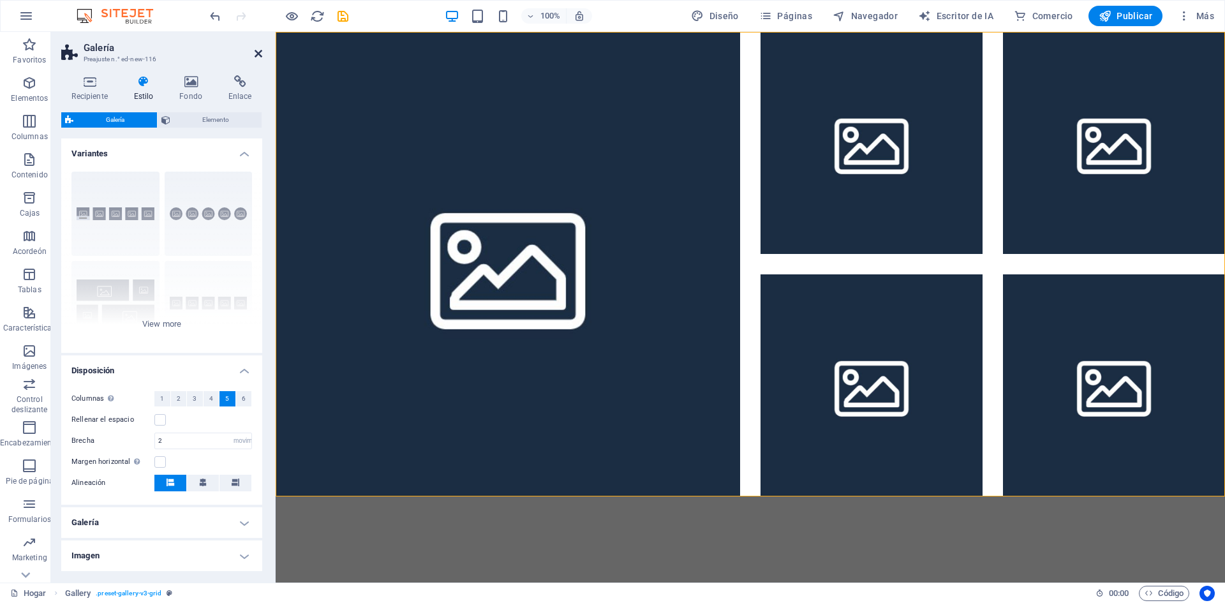
click at [262, 55] on icon at bounding box center [259, 54] width 8 height 10
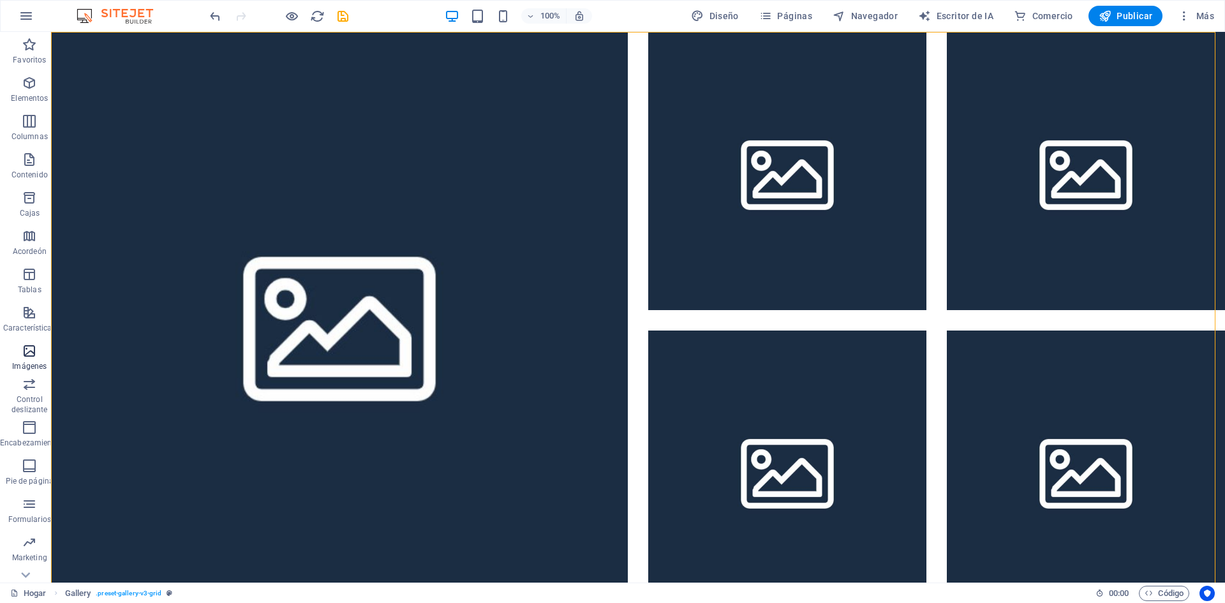
click at [29, 359] on span "Imágenes" at bounding box center [29, 358] width 59 height 31
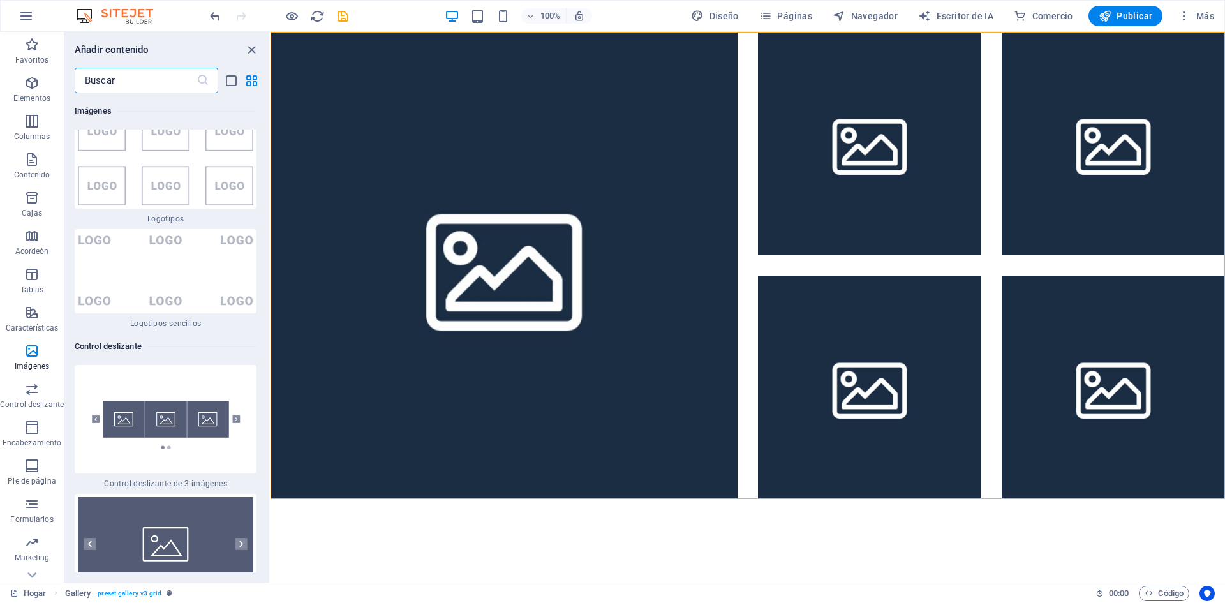
scroll to position [14274, 0]
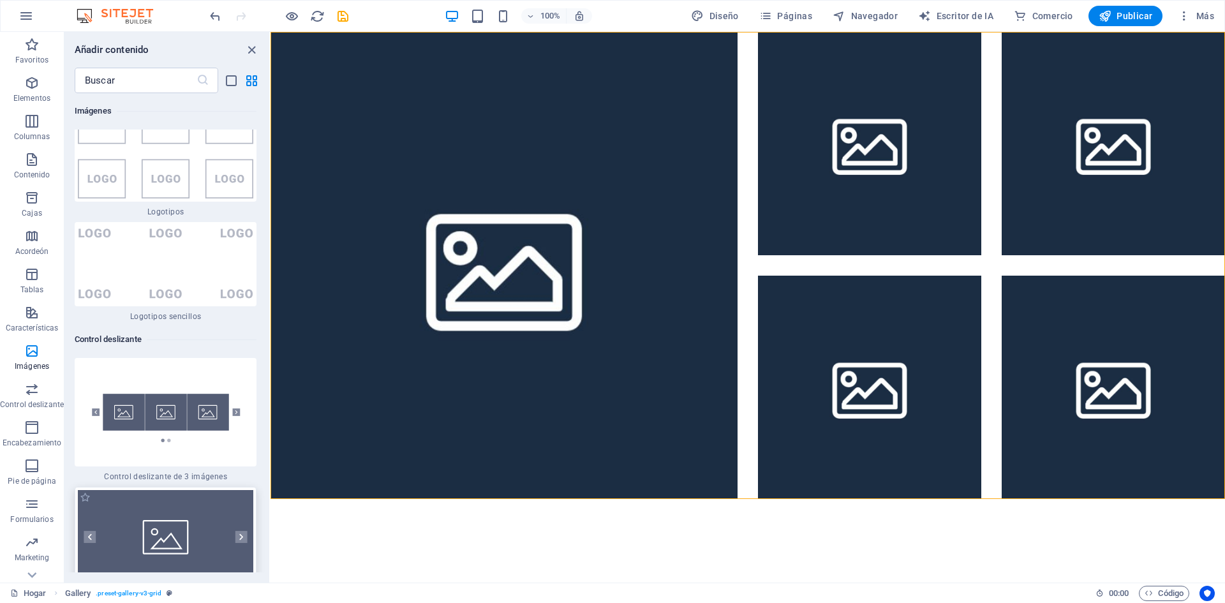
click at [153, 490] on img at bounding box center [166, 537] width 176 height 94
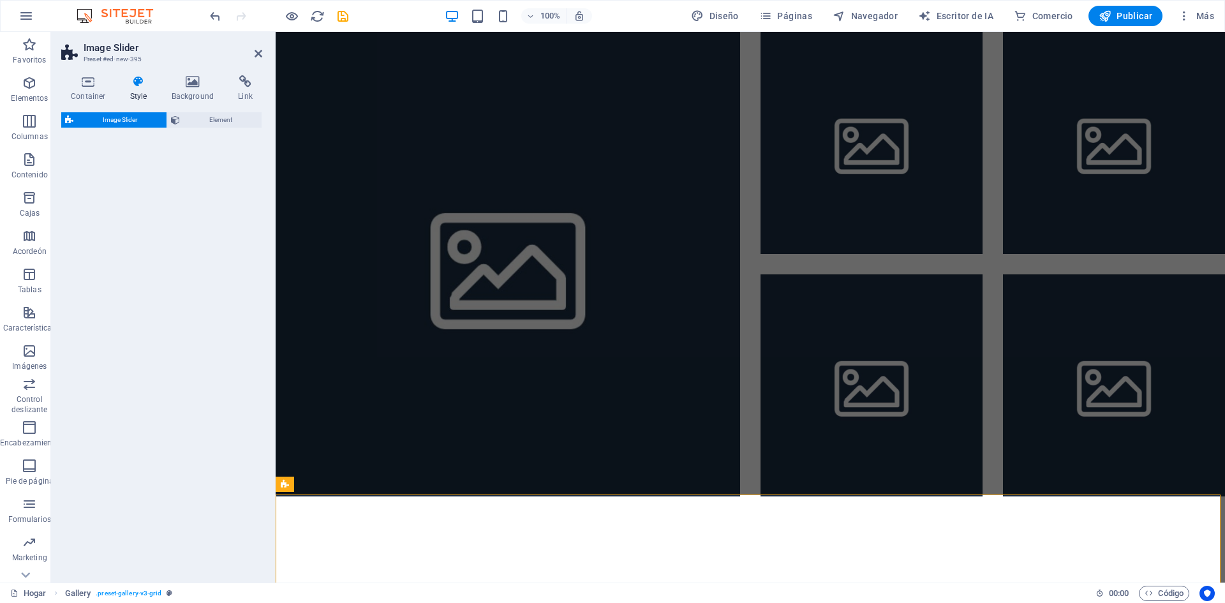
select select "rem"
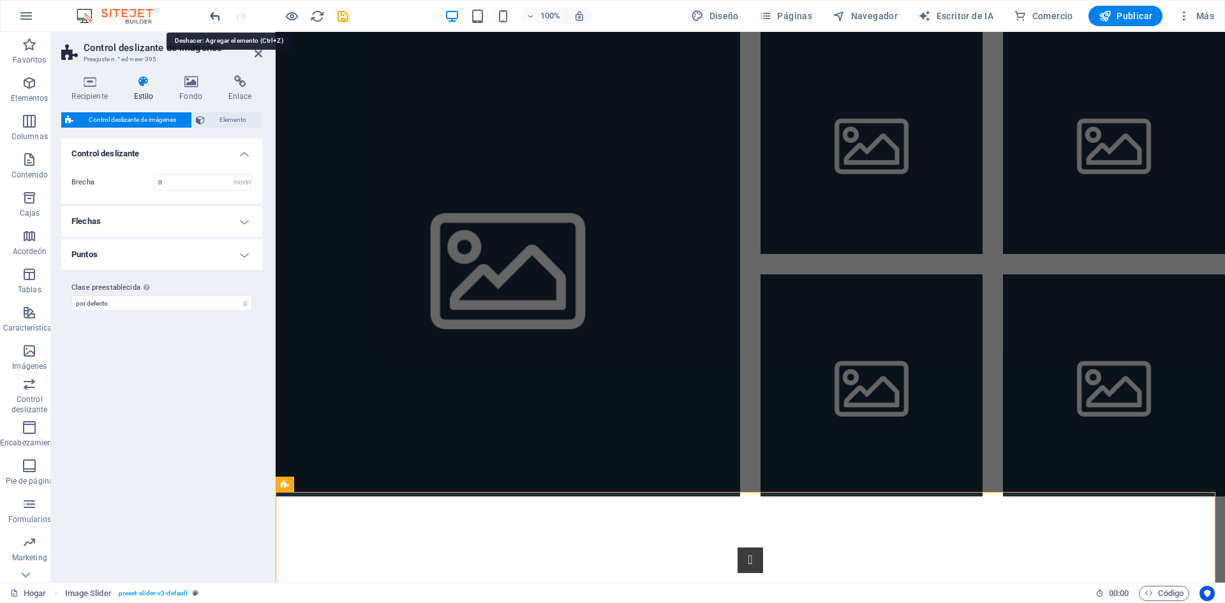
click at [211, 14] on icon "deshacer" at bounding box center [215, 16] width 15 height 15
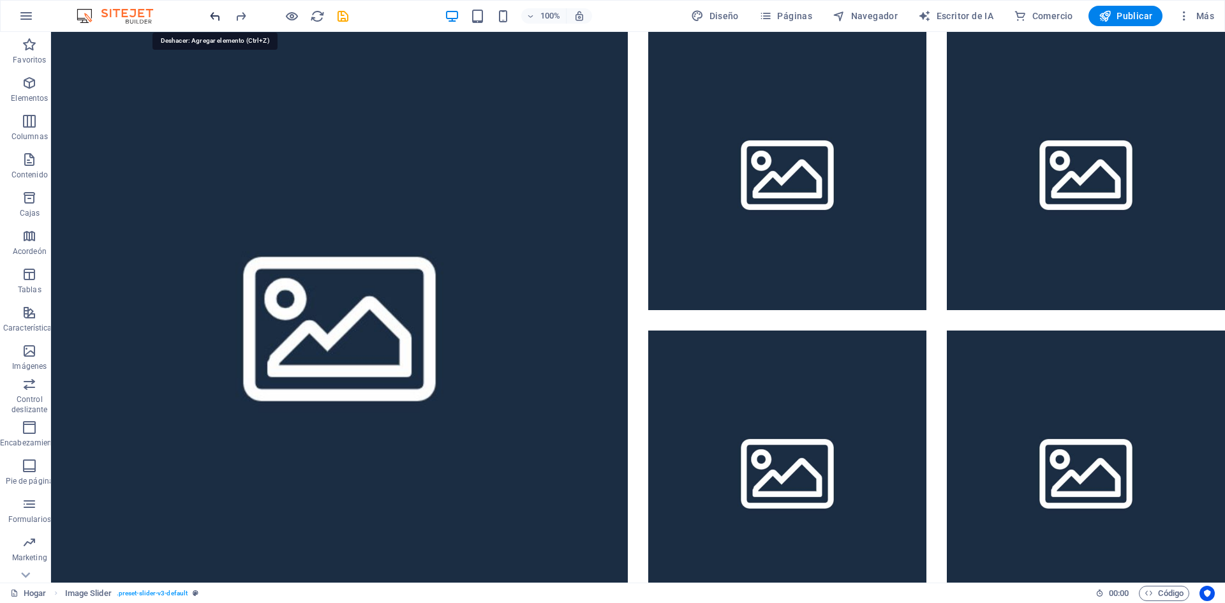
scroll to position [22, 0]
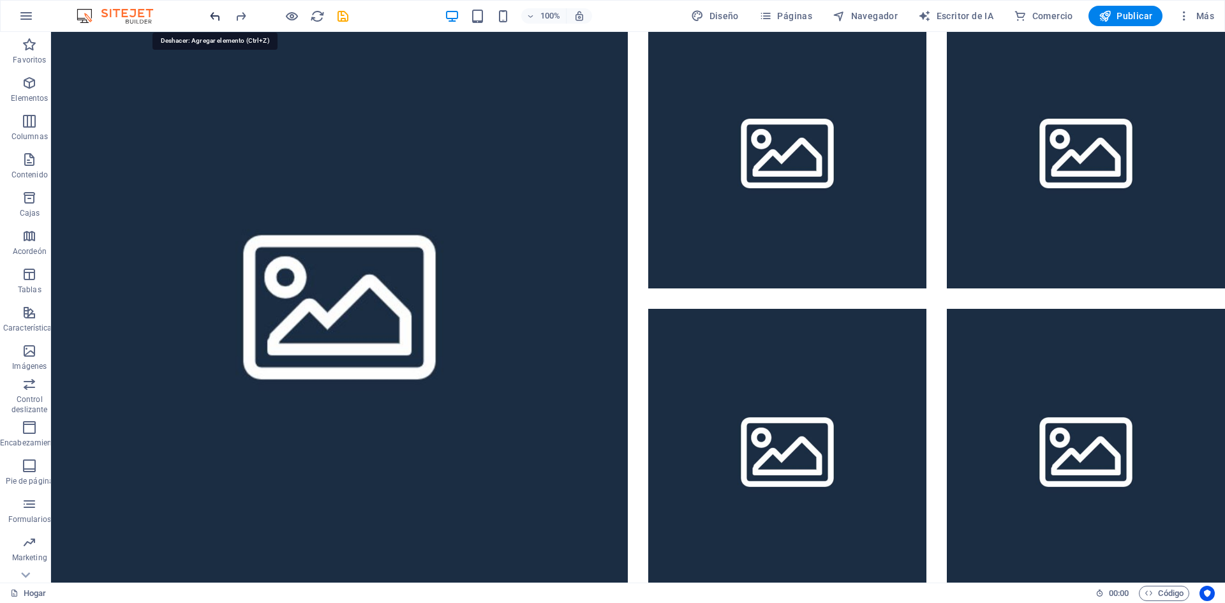
click at [211, 14] on icon "deshacer" at bounding box center [215, 16] width 15 height 15
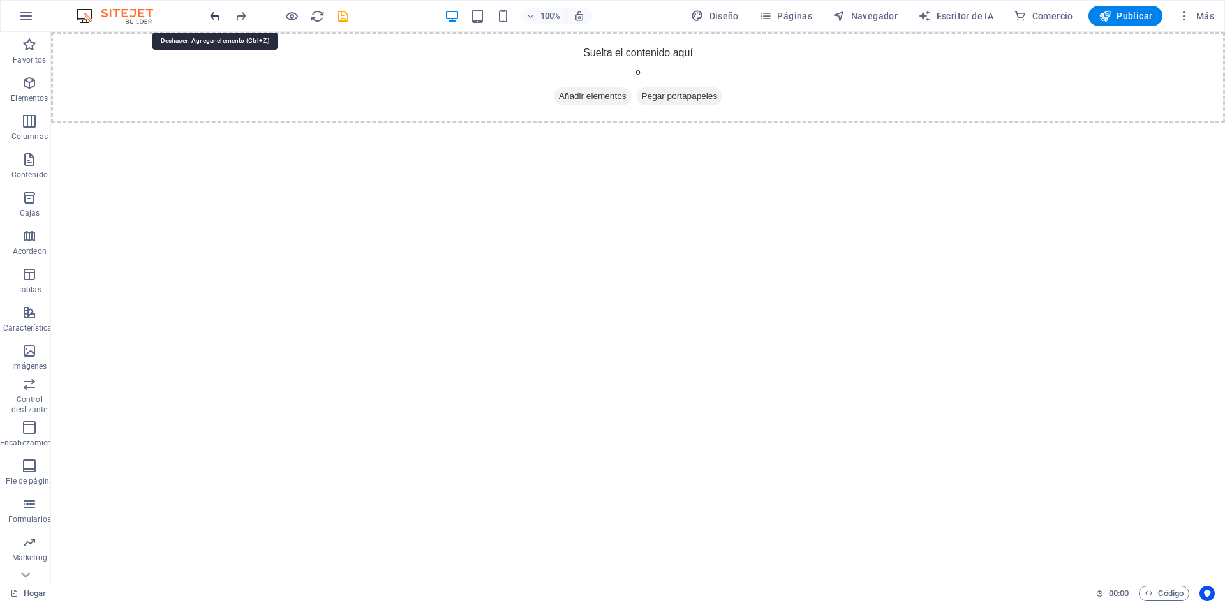
scroll to position [0, 0]
click at [28, 356] on icon "button" at bounding box center [29, 350] width 15 height 15
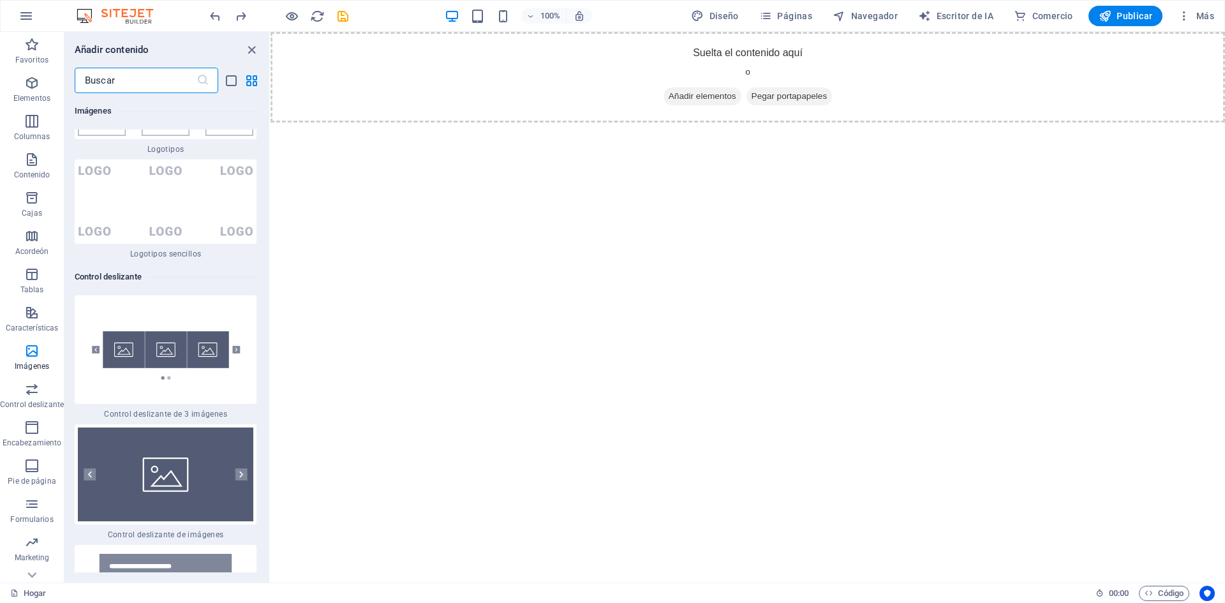
scroll to position [14401, 0]
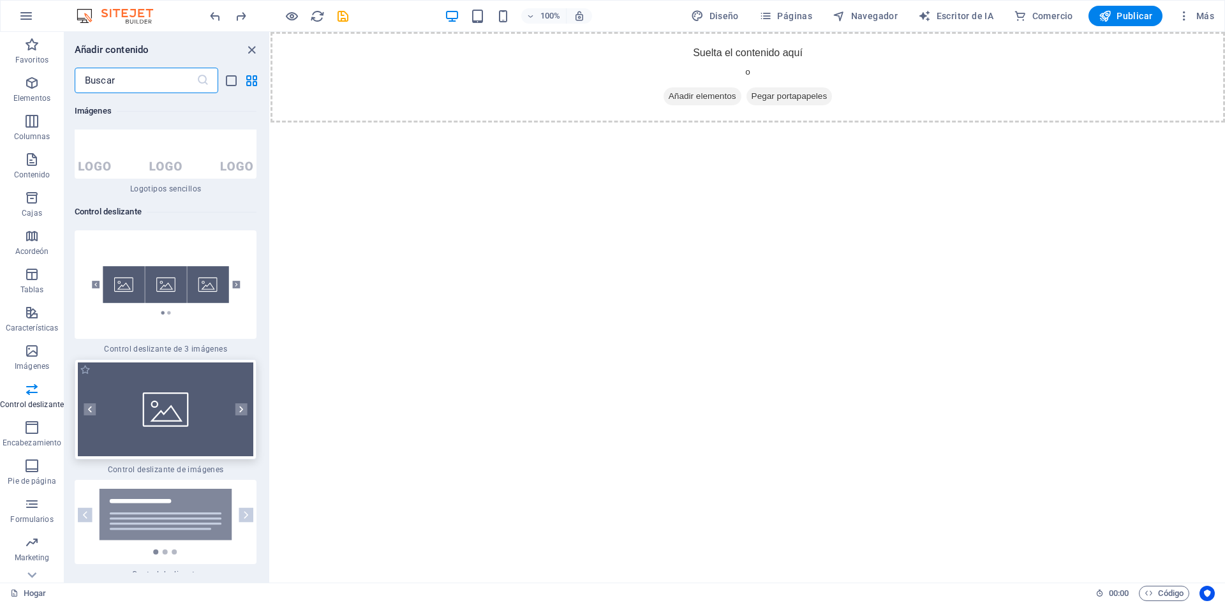
click at [160, 363] on img at bounding box center [166, 410] width 176 height 94
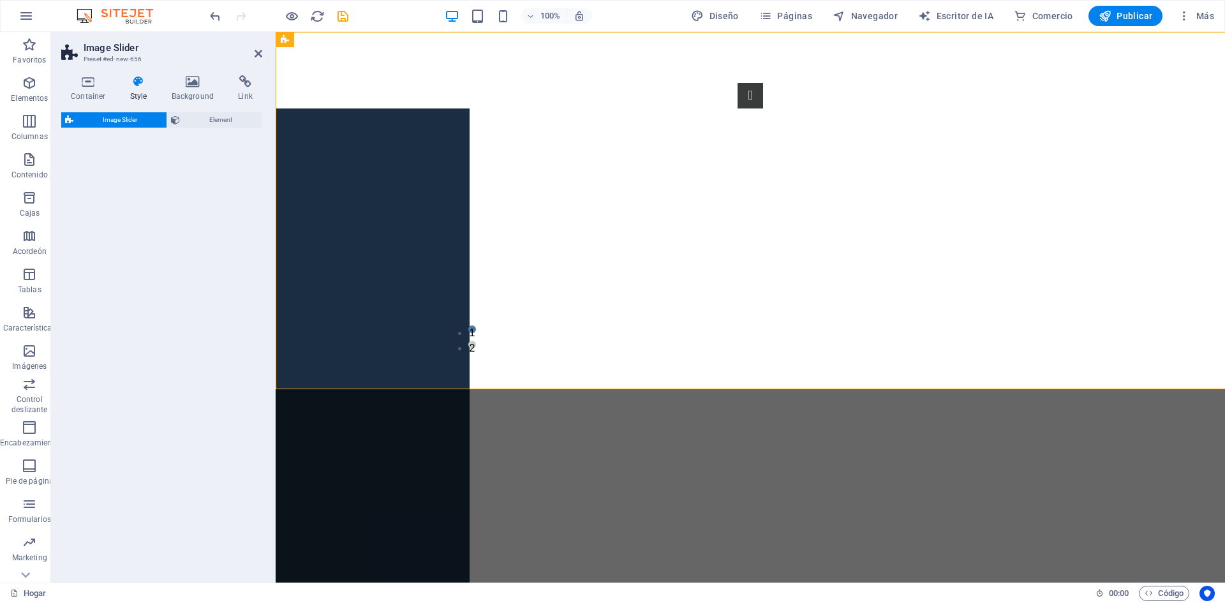
select select "rem"
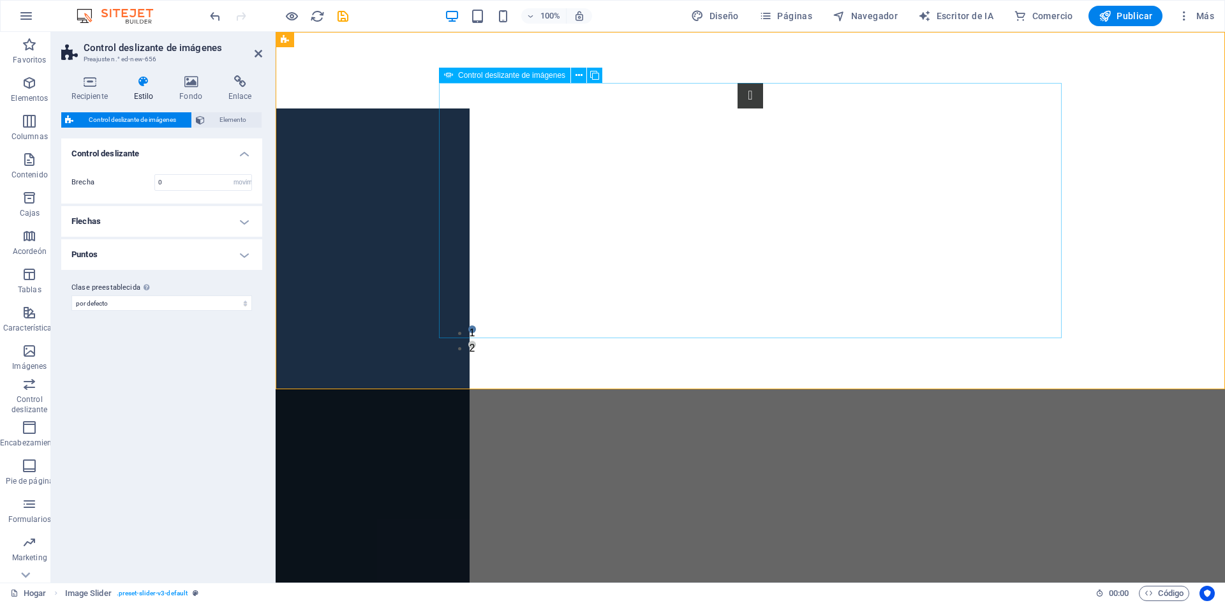
click at [470, 385] on img "1/2" at bounding box center [143, 523] width 654 height 276
select select "px"
select select "ms"
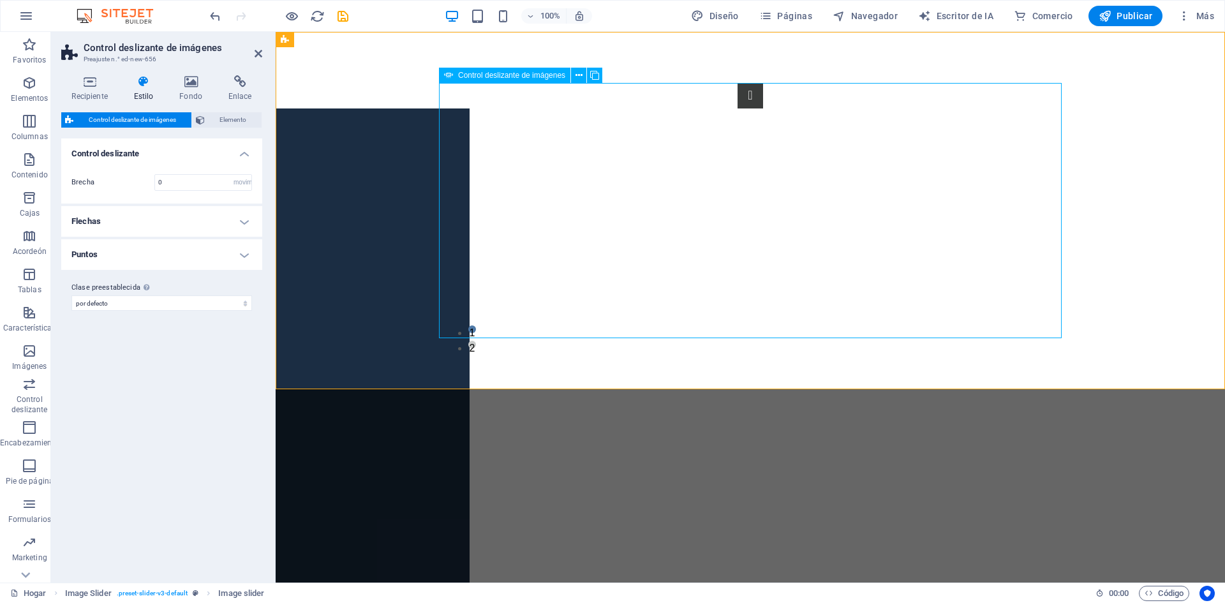
select select "s"
select select "progressive"
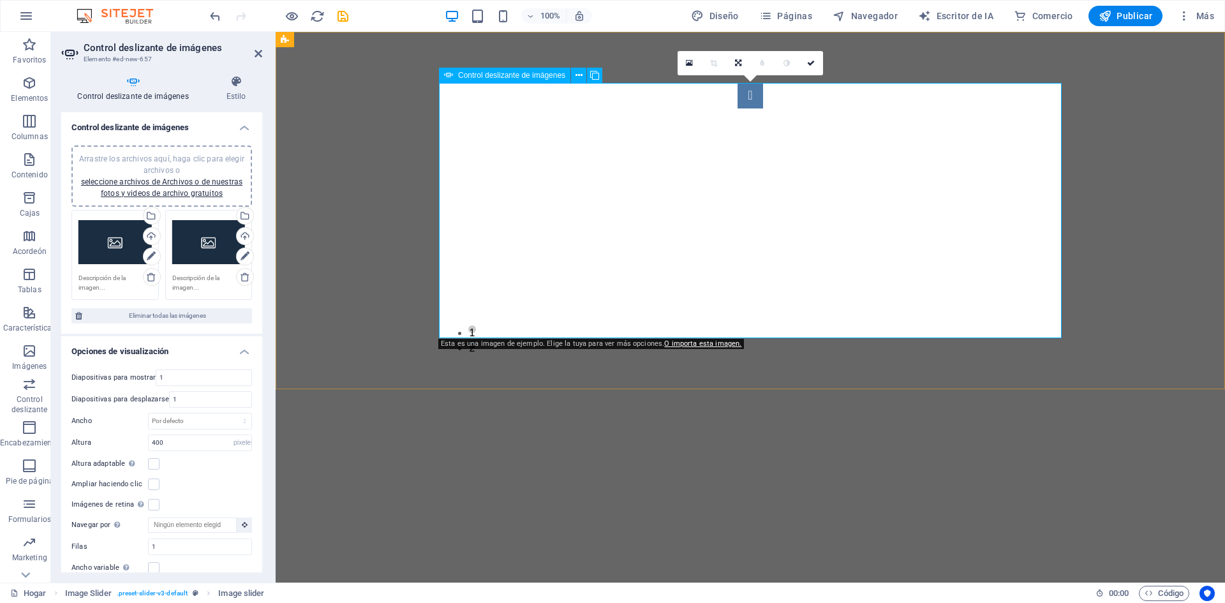
click at [738, 109] on button "Control deslizante de imágenes" at bounding box center [751, 96] width 26 height 26
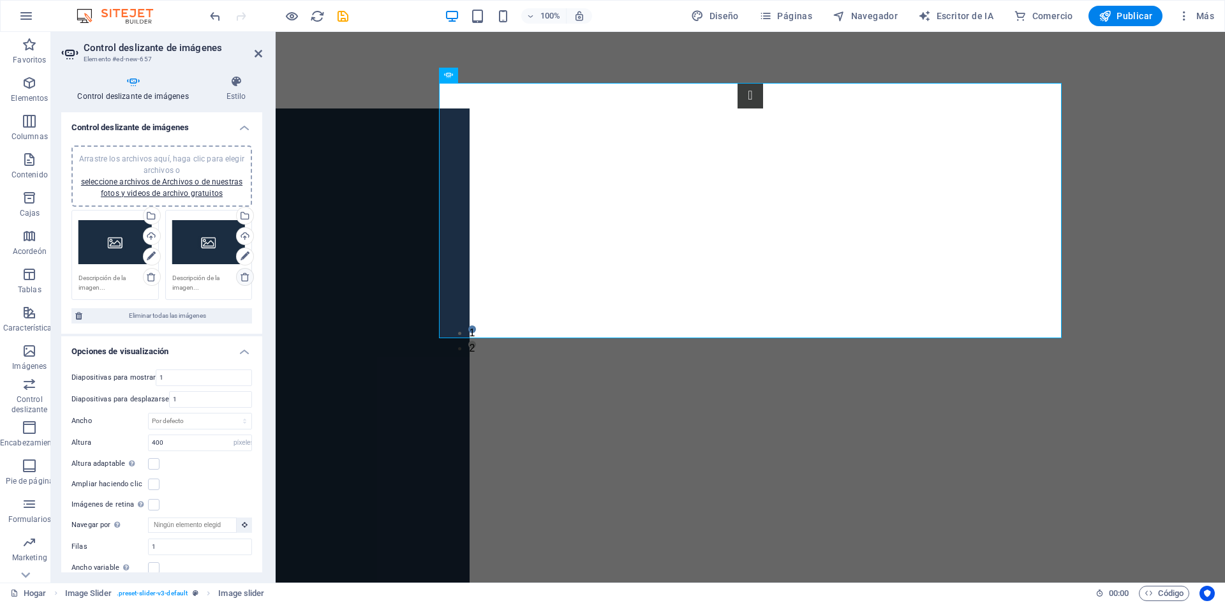
click at [244, 279] on icon at bounding box center [245, 277] width 10 height 10
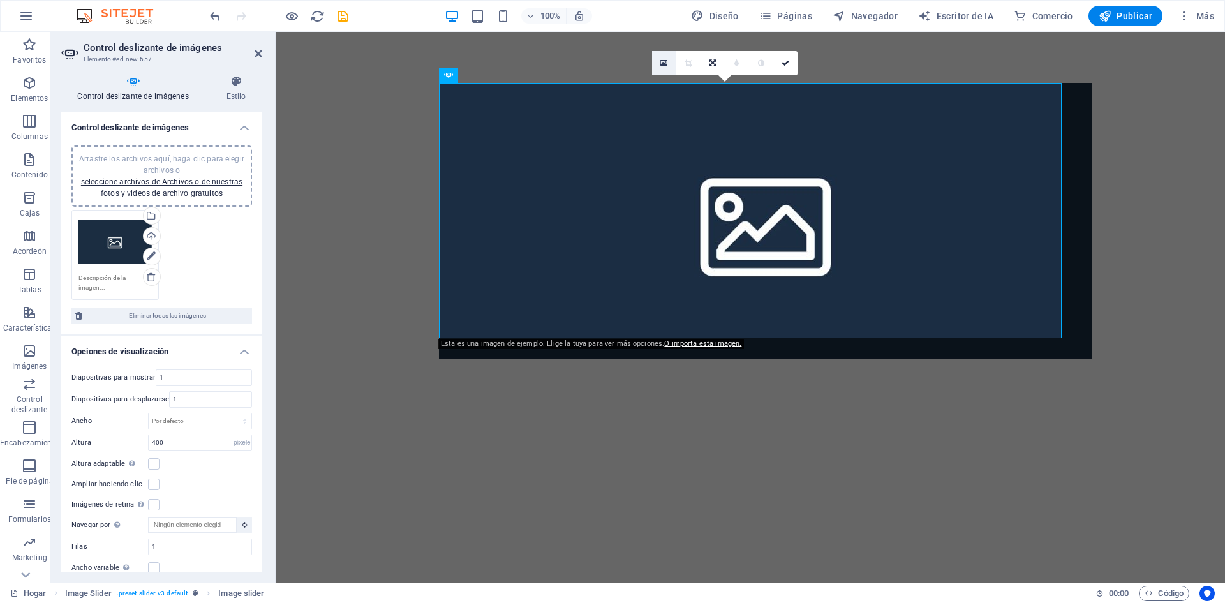
click at [665, 62] on icon at bounding box center [664, 63] width 7 height 9
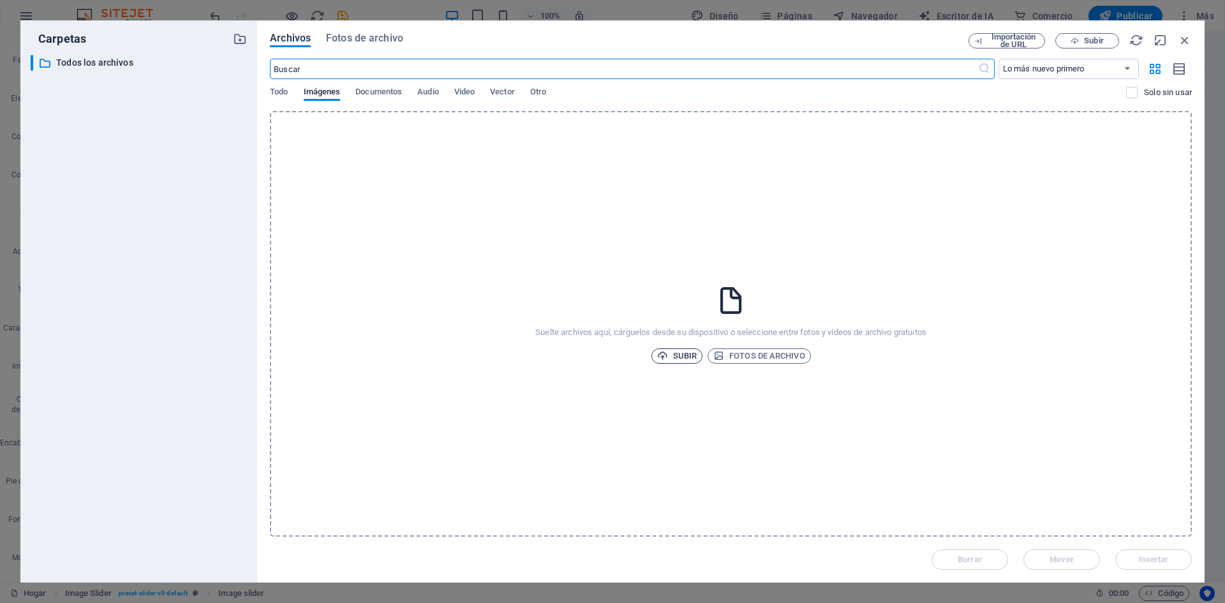
click at [675, 357] on font "Subir" at bounding box center [685, 356] width 24 height 10
type input "887"
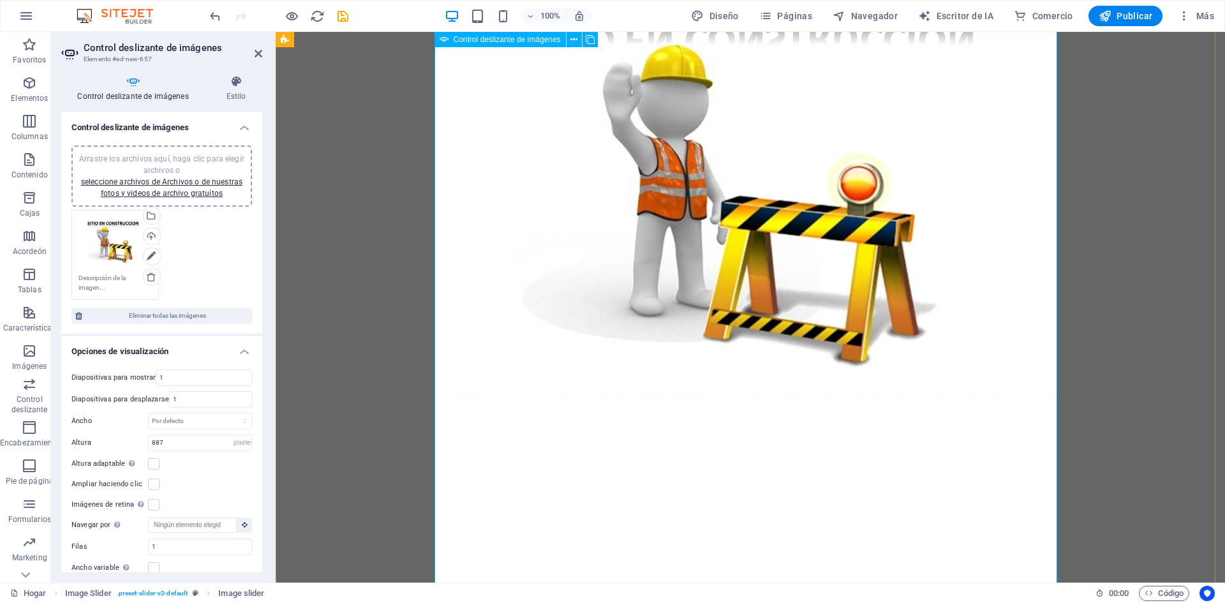
scroll to position [54, 0]
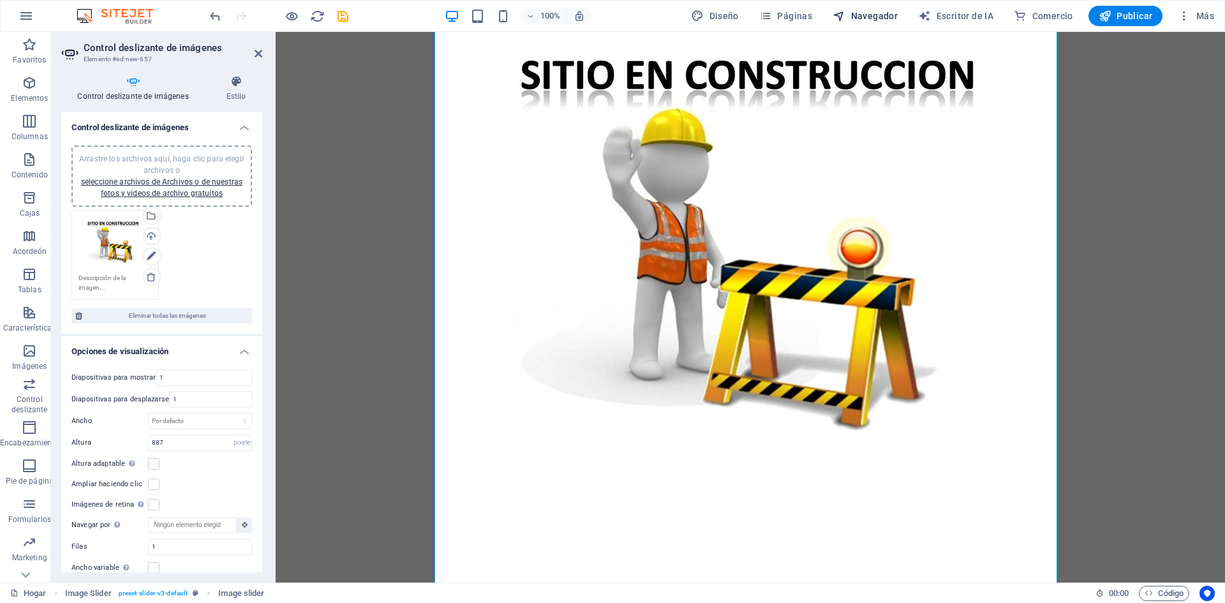
click at [867, 19] on font "Navegador" at bounding box center [874, 16] width 47 height 10
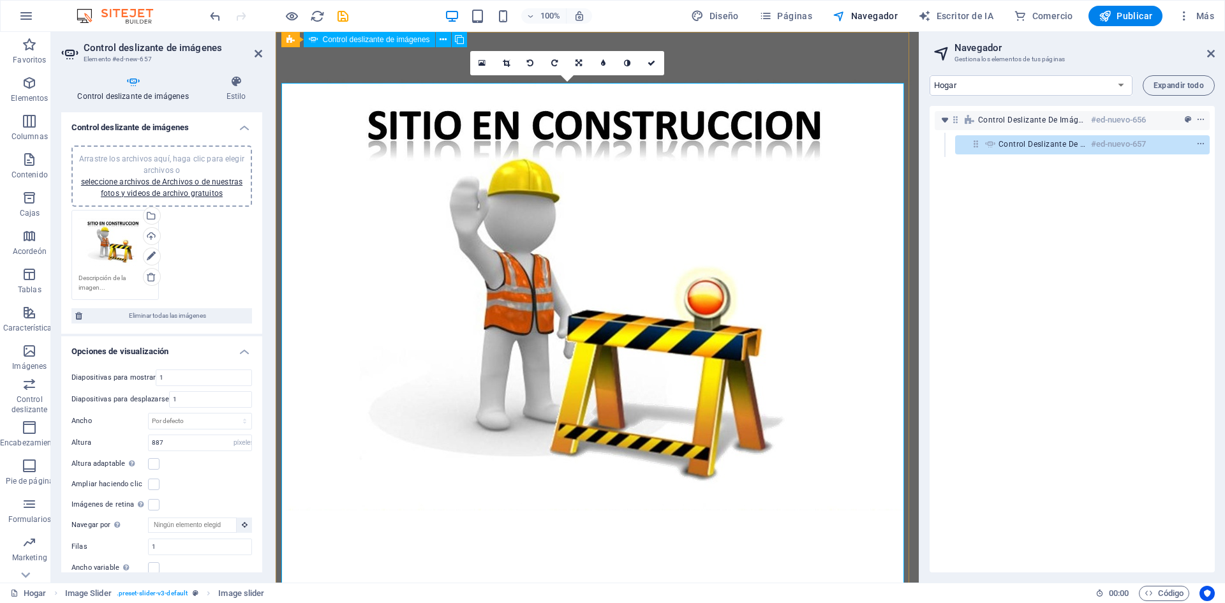
scroll to position [0, 0]
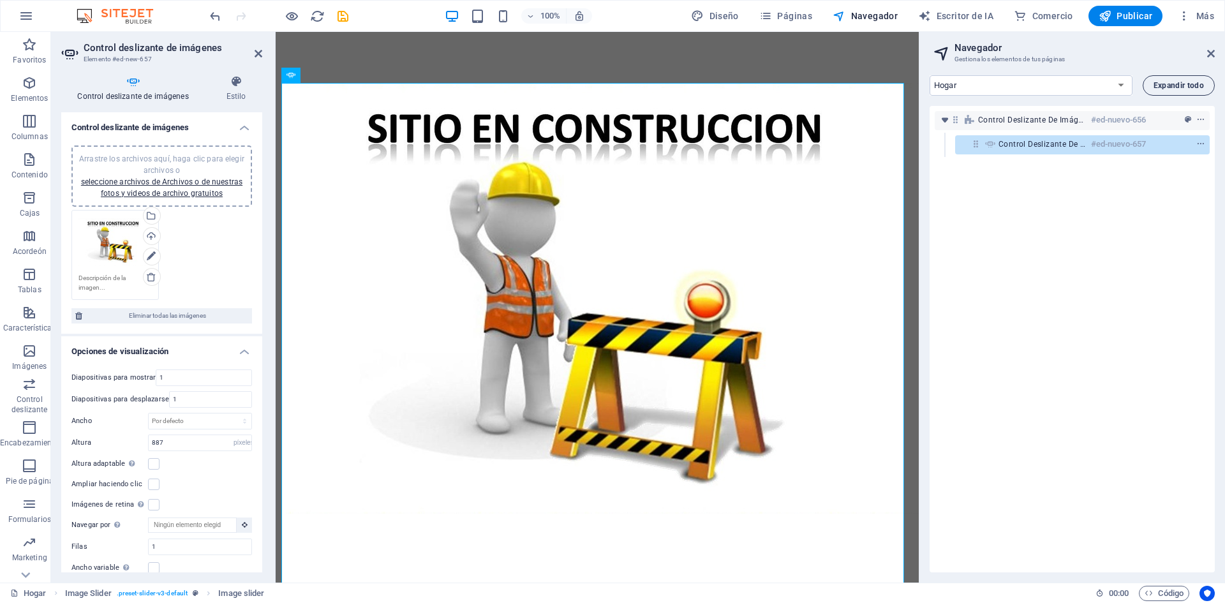
click at [1171, 87] on font "Expandir todo" at bounding box center [1179, 85] width 50 height 9
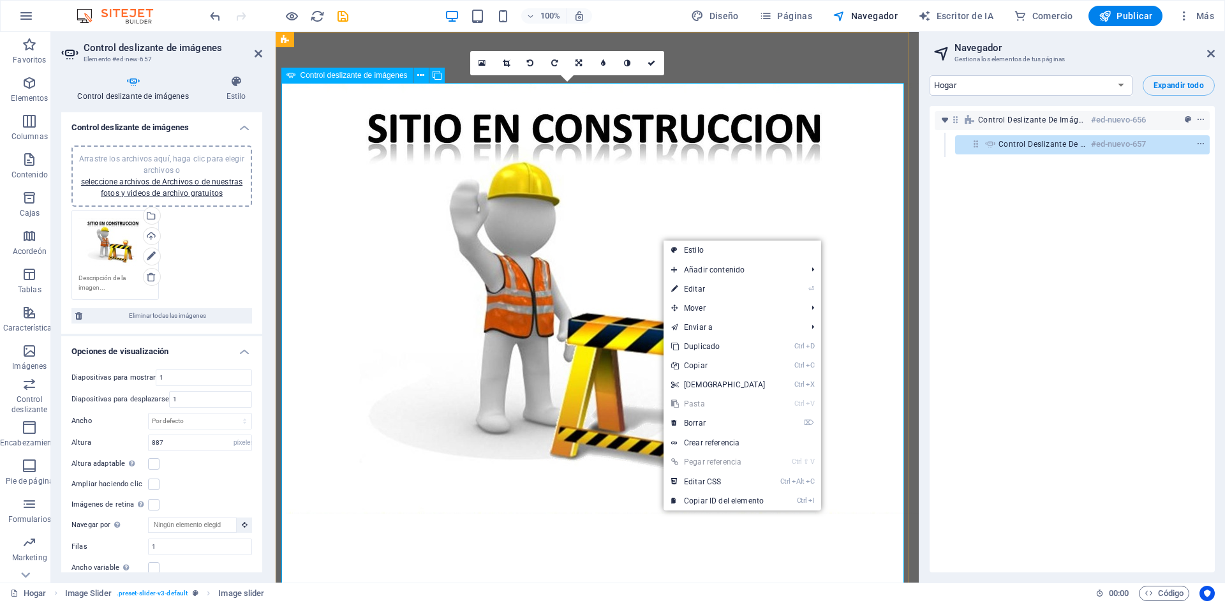
click at [588, 263] on img "1/1" at bounding box center [613, 298] width 654 height 431
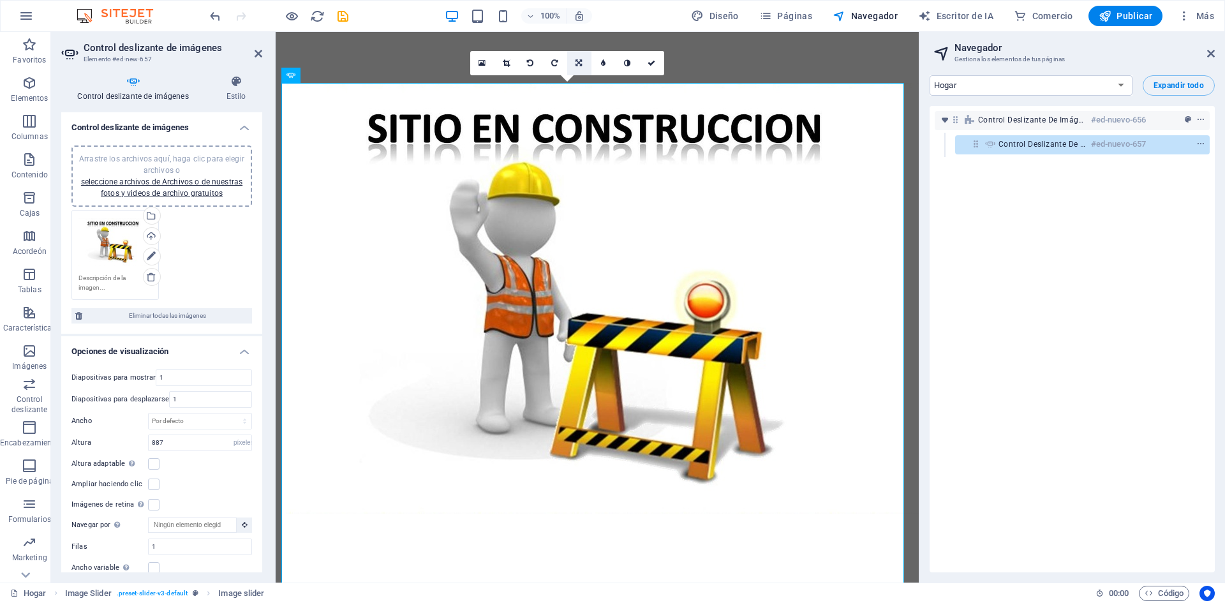
click at [583, 61] on link at bounding box center [579, 63] width 24 height 24
click at [604, 63] on icon at bounding box center [604, 63] width 6 height 8
click at [578, 63] on icon at bounding box center [579, 63] width 6 height 8
click at [557, 65] on icon at bounding box center [555, 63] width 6 height 8
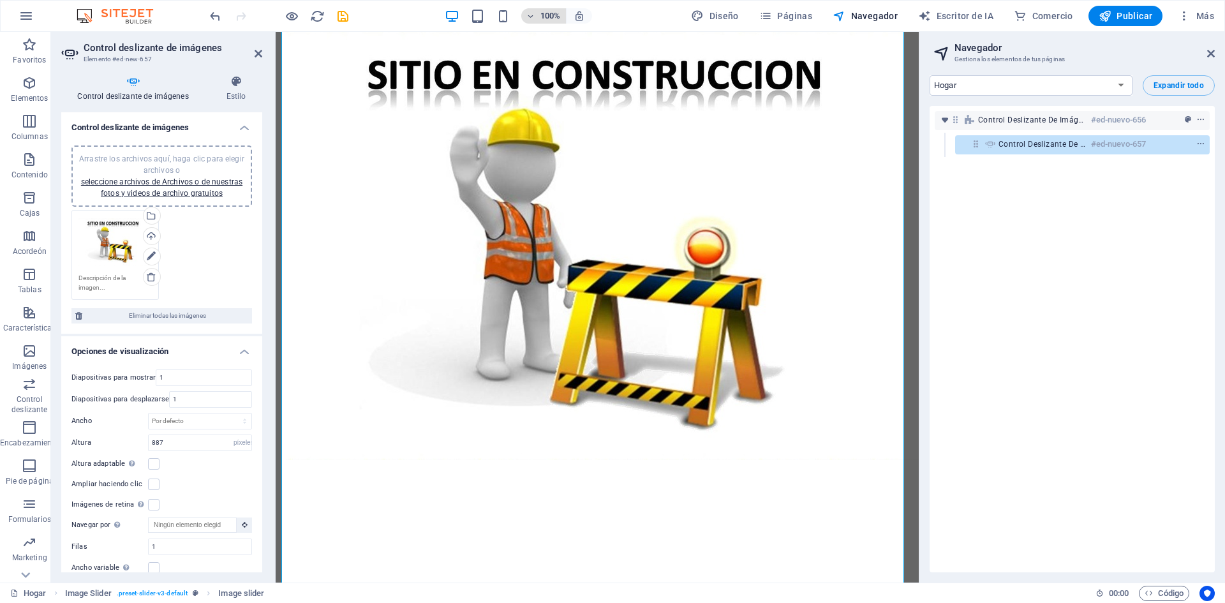
click at [538, 19] on span "100%" at bounding box center [544, 15] width 34 height 15
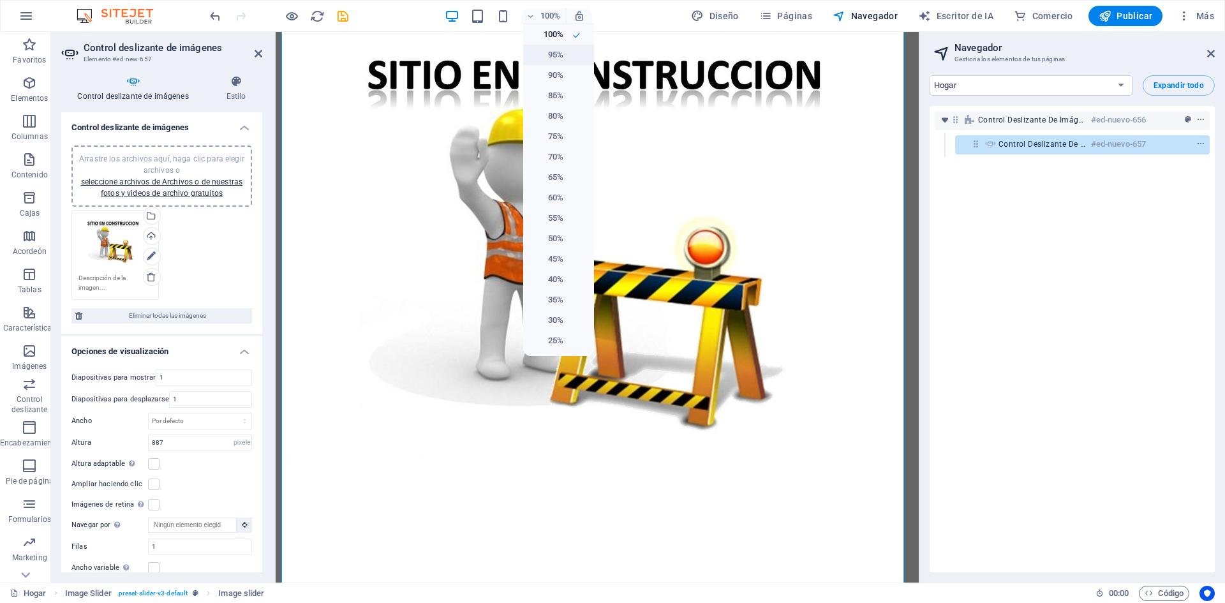
click at [552, 57] on font "95%" at bounding box center [555, 55] width 15 height 10
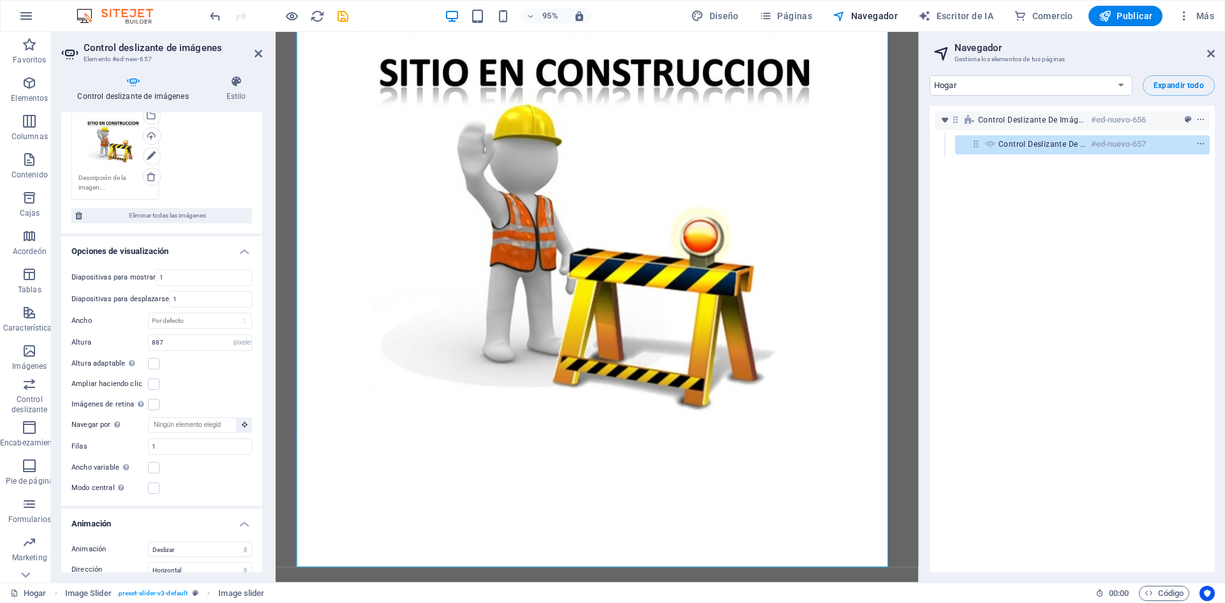
scroll to position [128, 0]
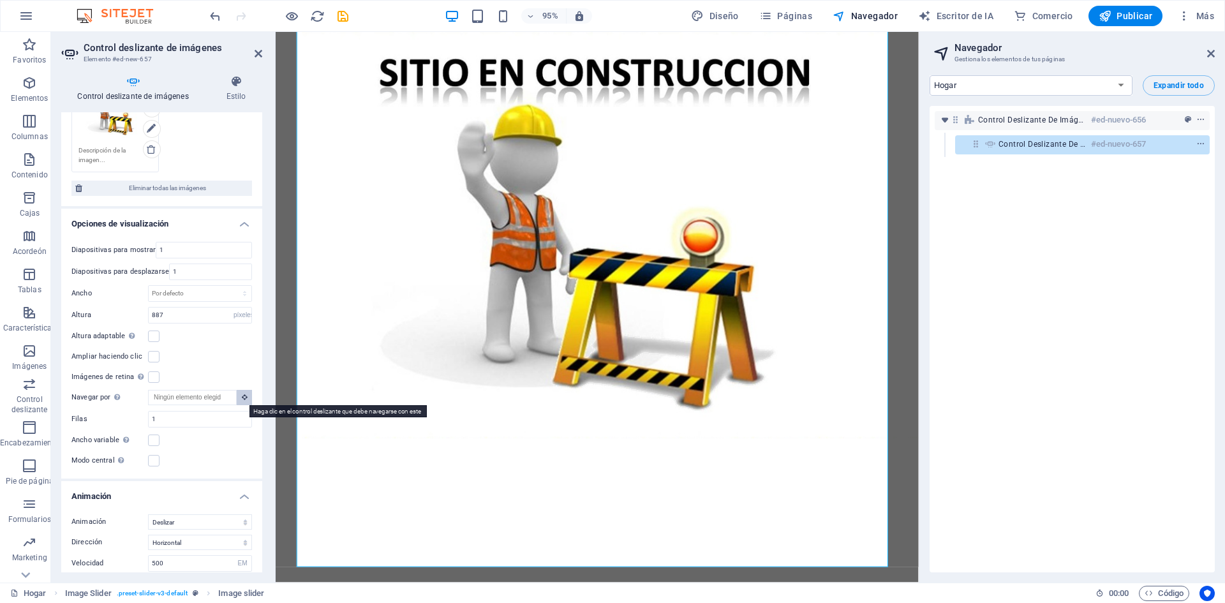
click at [242, 399] on icon at bounding box center [245, 397] width 6 height 6
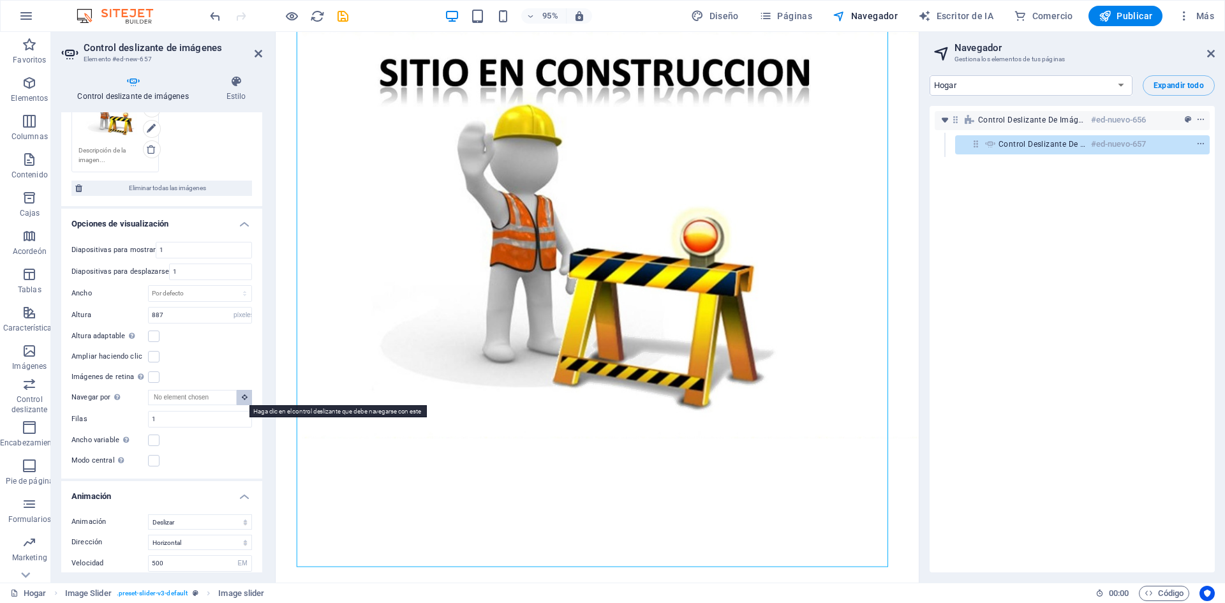
click at [242, 399] on icon at bounding box center [245, 397] width 6 height 6
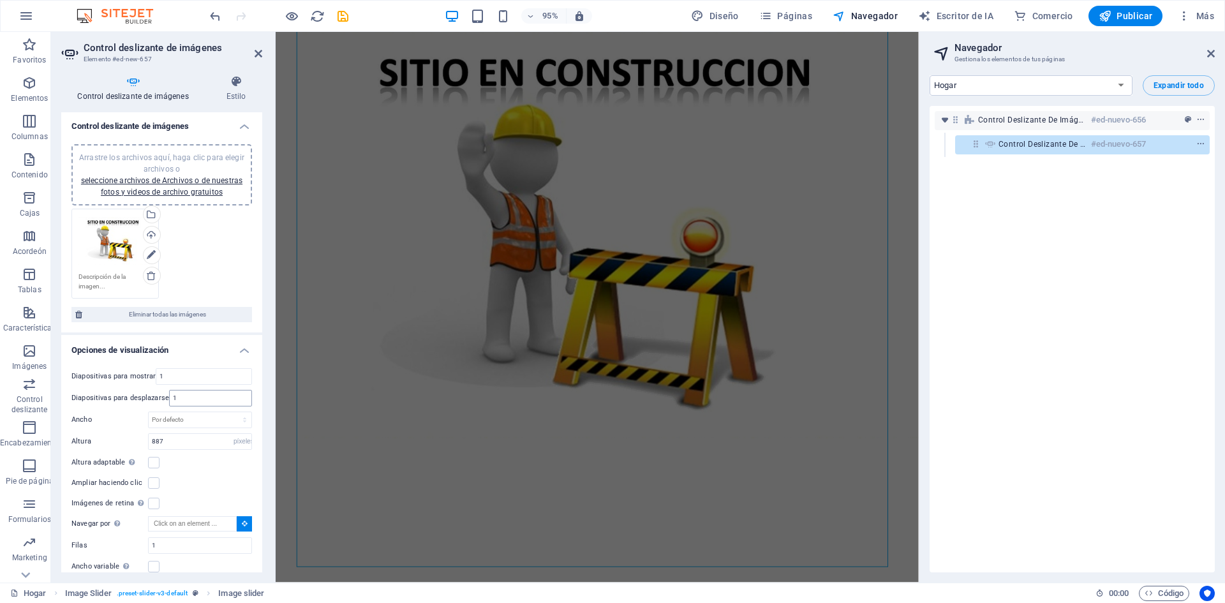
scroll to position [0, 0]
click at [241, 422] on select "Por defecto píxeles % movimiento rápido del ojo ellos Volkswagen vh" at bounding box center [200, 421] width 103 height 15
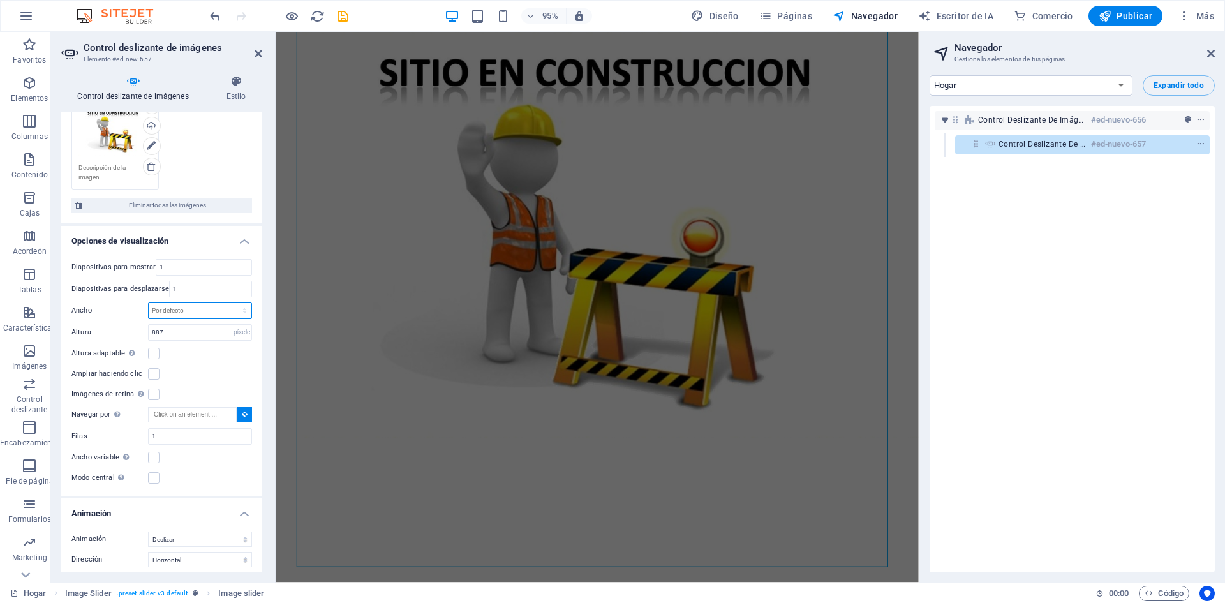
scroll to position [128, 0]
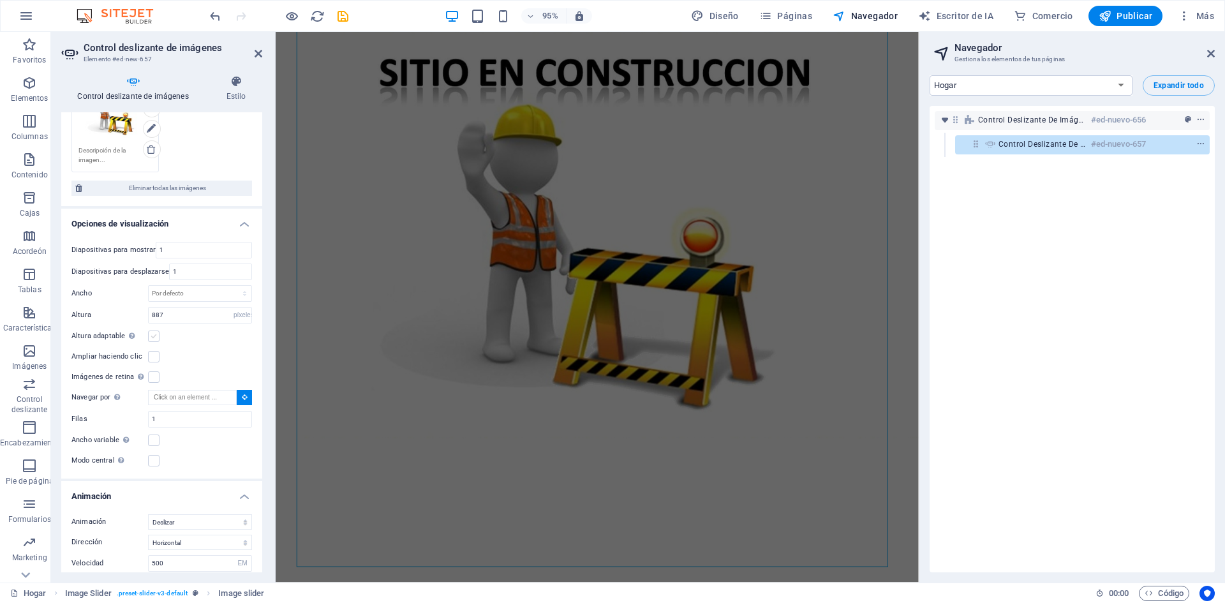
click at [150, 338] on label at bounding box center [153, 336] width 11 height 11
click at [0, 0] on input "Altura adaptable Ajusta automáticamente la altura de los controles deslizantes …" at bounding box center [0, 0] width 0 height 0
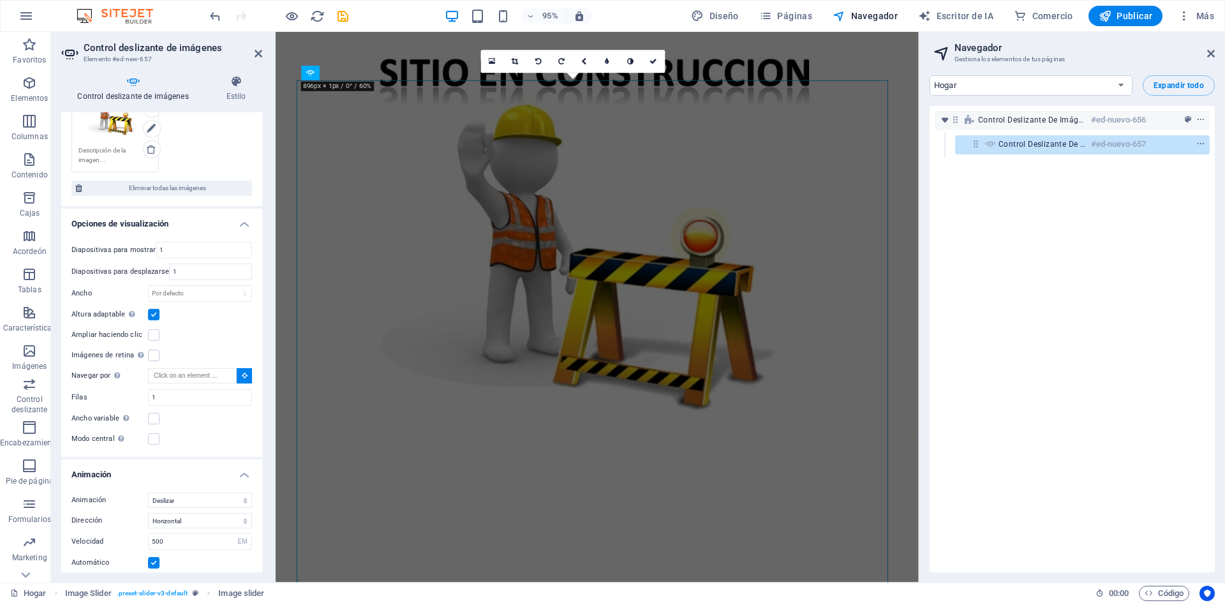
scroll to position [0, 0]
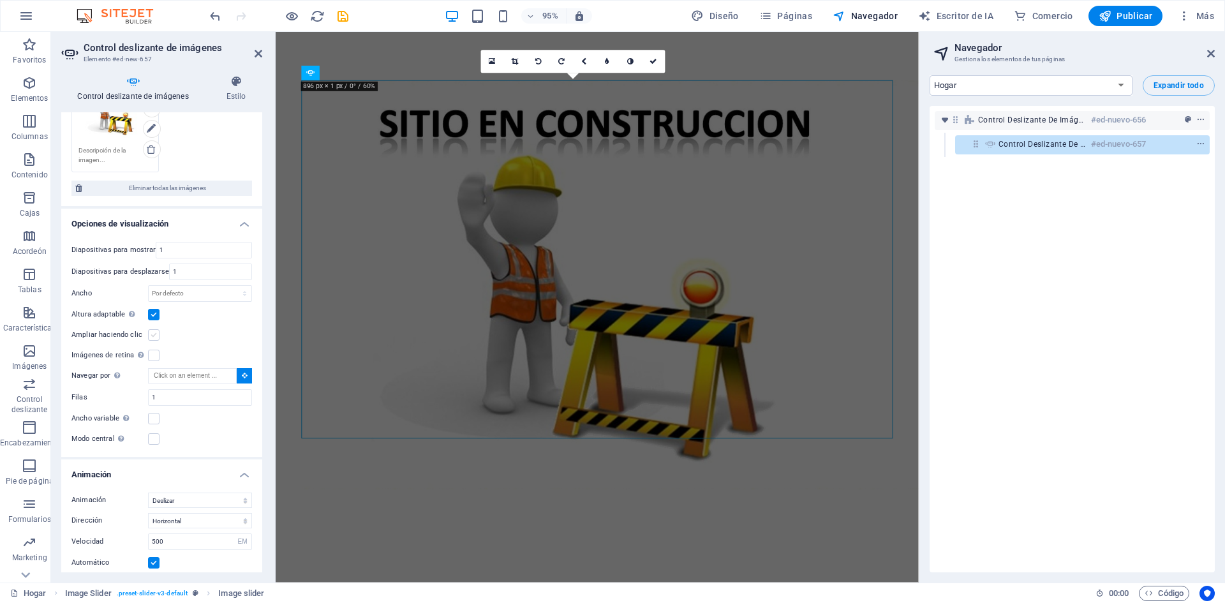
click at [151, 338] on label at bounding box center [153, 334] width 11 height 11
click at [0, 0] on input "Ampliar haciendo clic" at bounding box center [0, 0] width 0 height 0
click at [151, 338] on label at bounding box center [153, 334] width 11 height 11
click at [0, 0] on input "Ampliar haciendo clic" at bounding box center [0, 0] width 0 height 0
click at [502, 511] on html "Saltar al contenido principal Agregar widget Todo Social Reseñas Comercio elect…" at bounding box center [614, 271] width 677 height 479
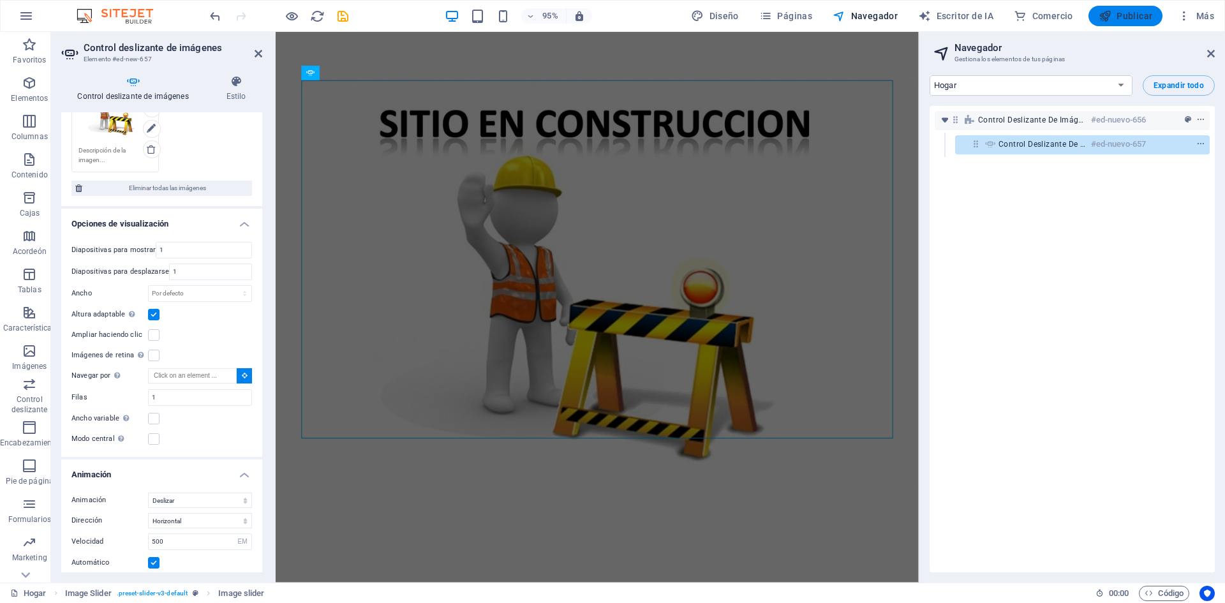
click at [1121, 14] on font "Publicar" at bounding box center [1135, 16] width 36 height 10
